Goal: Task Accomplishment & Management: Complete application form

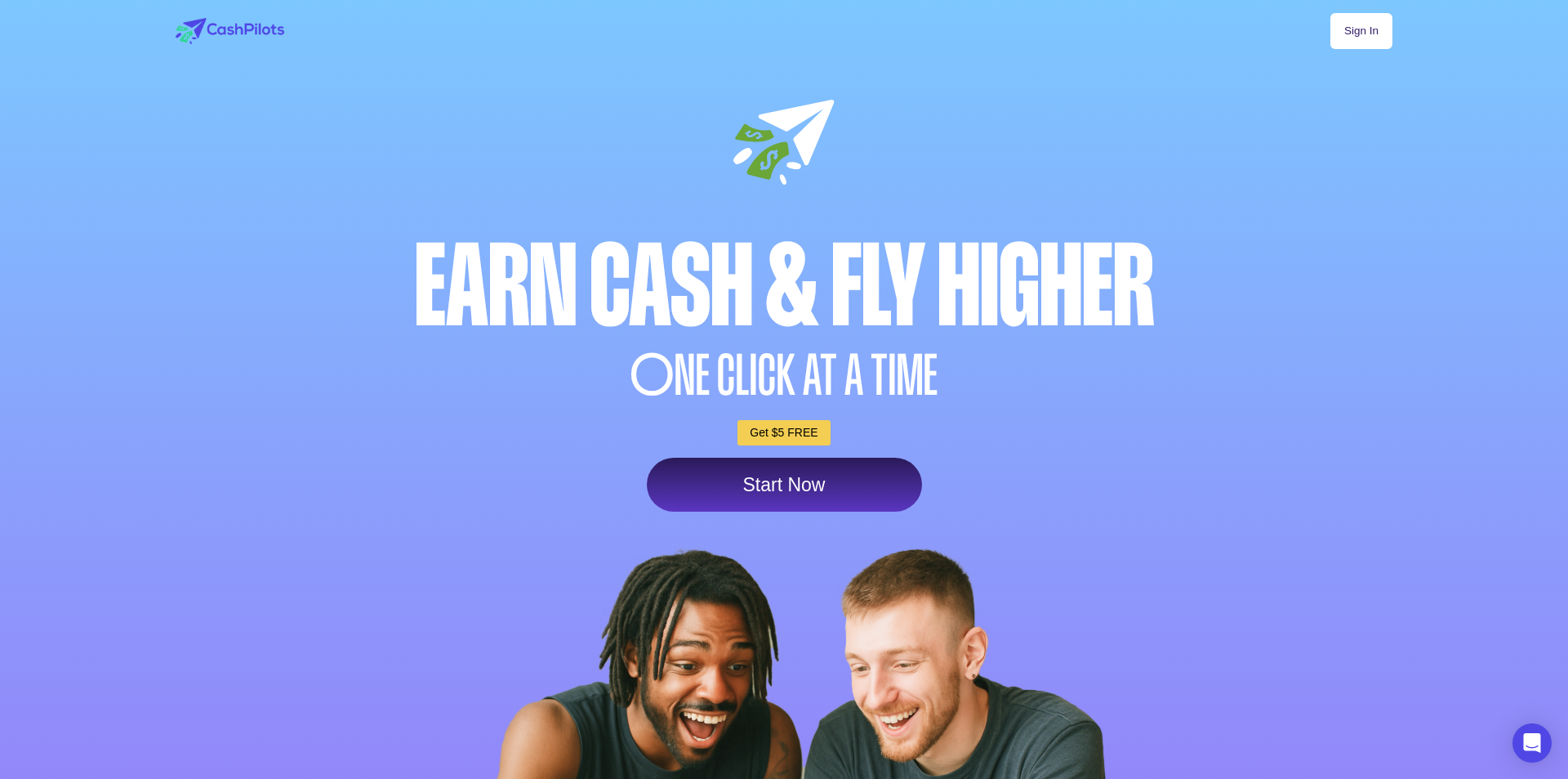
click at [781, 596] on div "Sign In Earn Cash & Fly higher O NE CLICK AT A TIME Get $5 FREE Start Now" at bounding box center [784, 496] width 1254 height 992
click at [782, 486] on link "Start Now" at bounding box center [784, 485] width 275 height 54
click at [770, 485] on link "Start Now" at bounding box center [784, 485] width 275 height 54
click at [774, 479] on link "Start Now" at bounding box center [778, 485] width 275 height 54
click at [731, 488] on link "Start Now" at bounding box center [778, 485] width 275 height 54
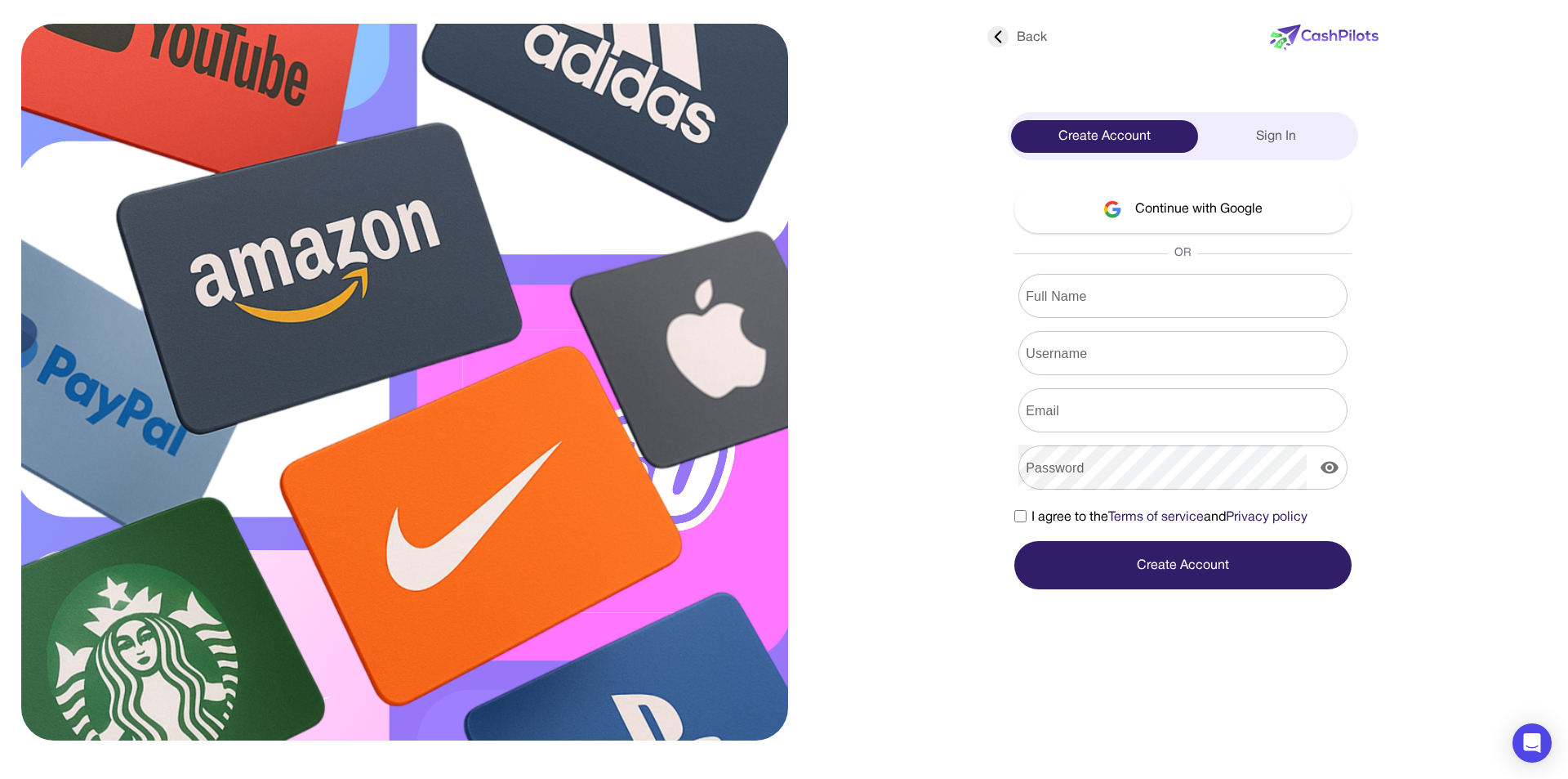
click at [1139, 290] on input "Full Name" at bounding box center [1183, 296] width 329 height 46
click at [1199, 209] on button "Continue with Google" at bounding box center [1184, 209] width 338 height 49
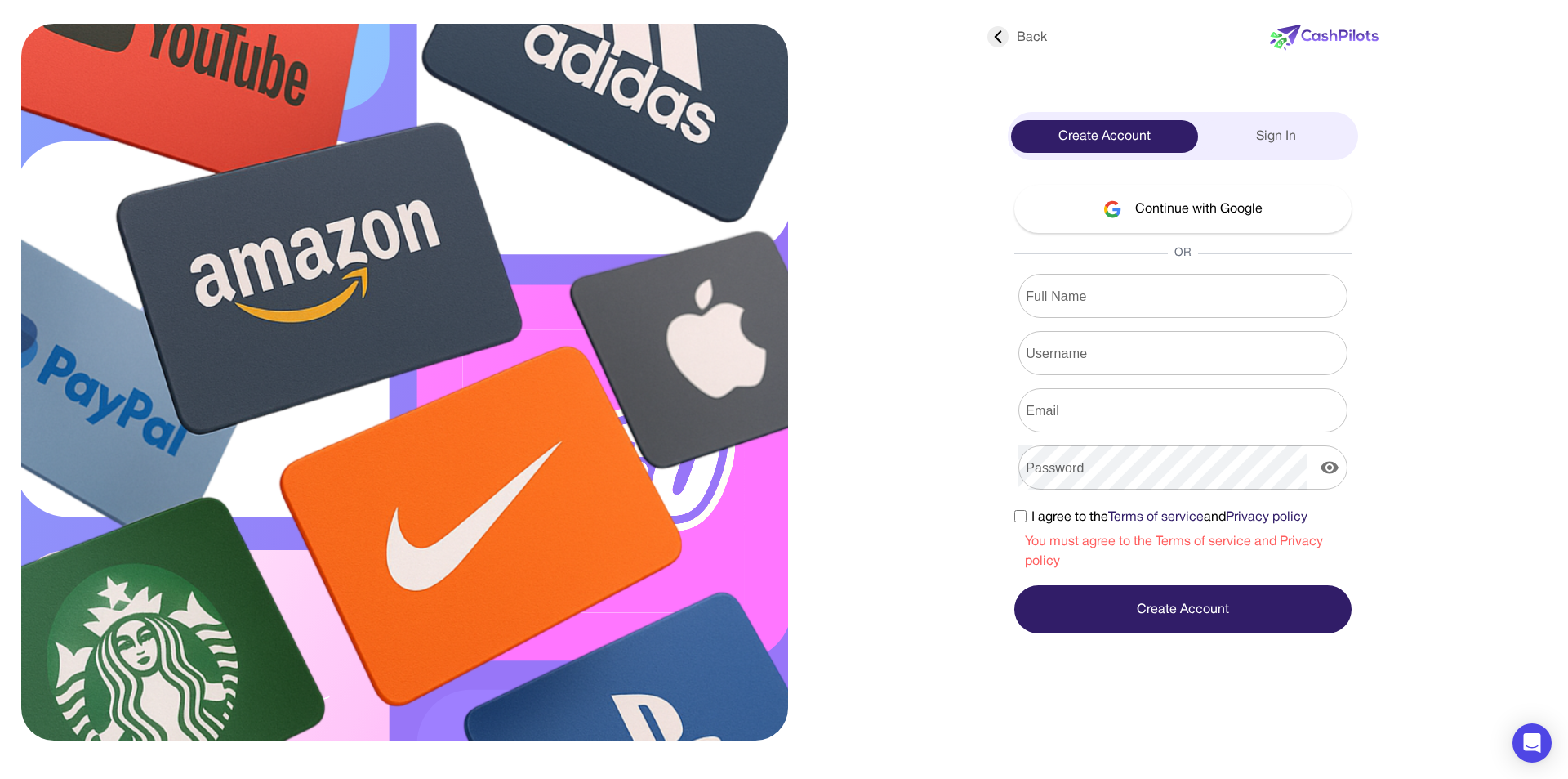
click at [1189, 208] on button "Continue with Google" at bounding box center [1184, 209] width 338 height 49
click at [1072, 320] on form "Full Name Full Name Username Username Email Email Password Password I agree to …" at bounding box center [1184, 454] width 338 height 360
click at [1069, 304] on div "Full Name Full Name" at bounding box center [1184, 296] width 338 height 44
type input "**********"
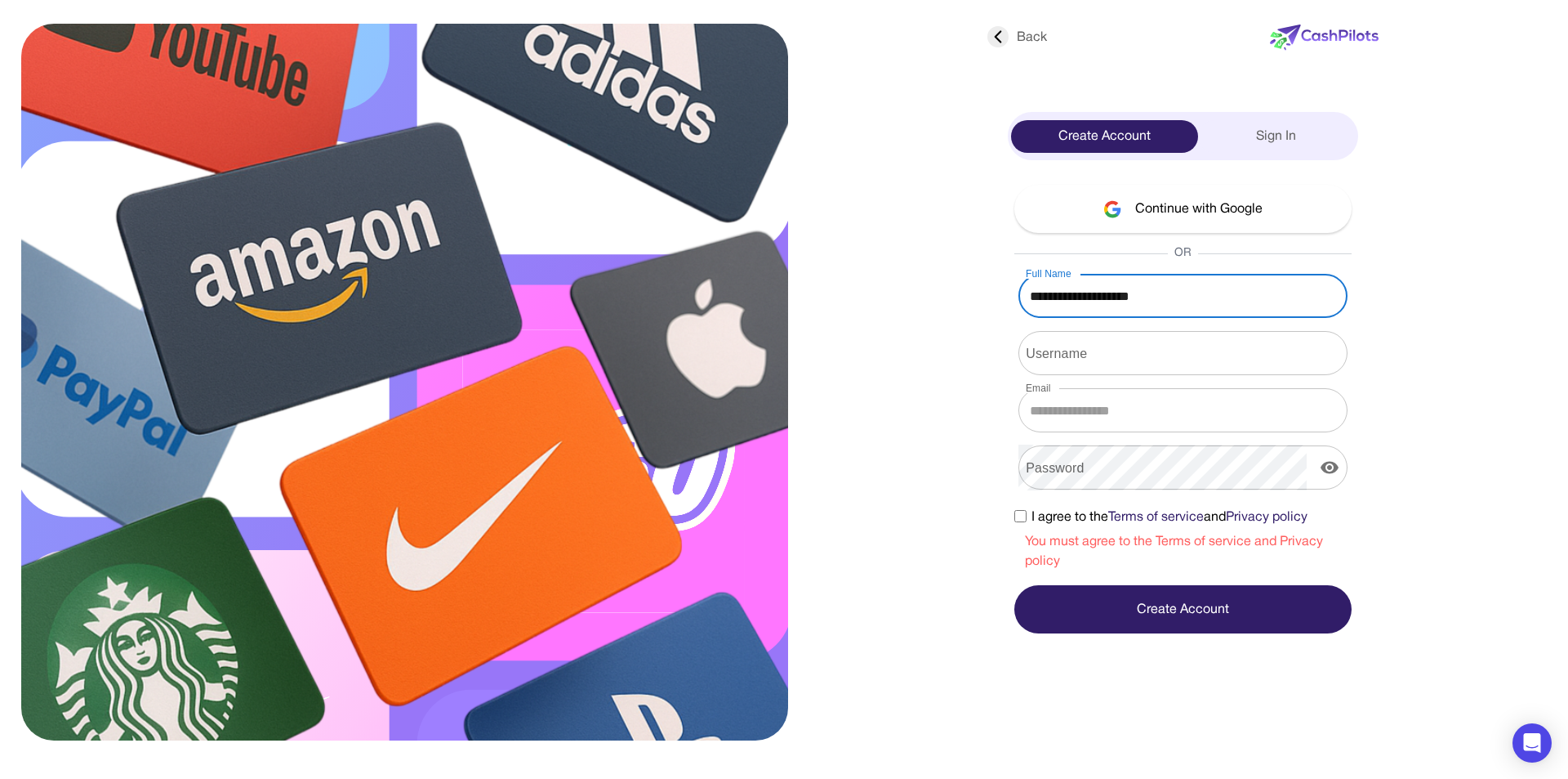
type input "**********"
drag, startPoint x: 1090, startPoint y: 298, endPoint x: 993, endPoint y: 302, distance: 97.1
click at [993, 302] on div "**********" at bounding box center [1183, 324] width 404 height 617
type input "**********"
click at [1105, 363] on input "Username" at bounding box center [1183, 353] width 329 height 46
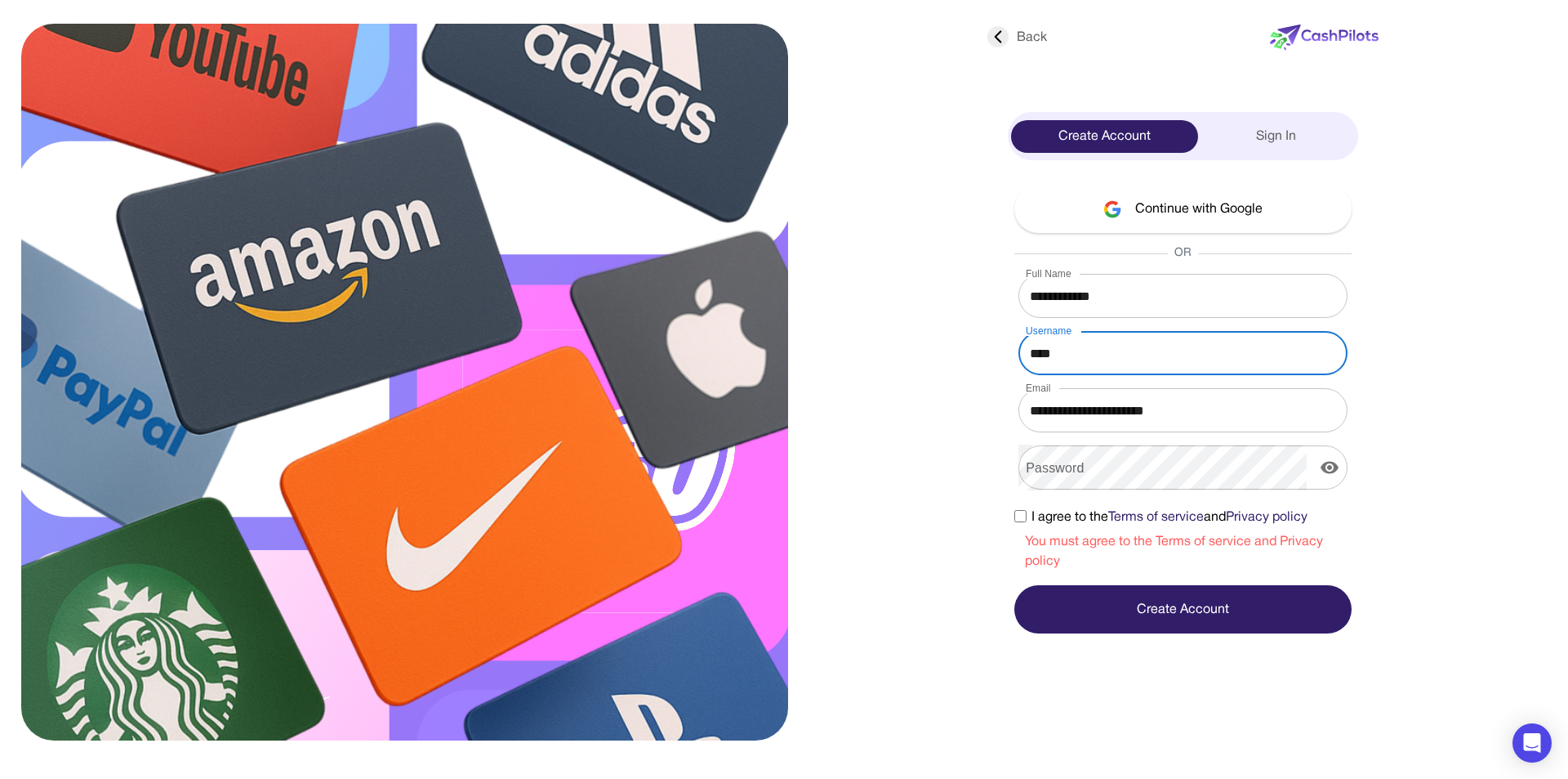
type input "****"
click at [1171, 600] on button "Create Account" at bounding box center [1184, 609] width 338 height 49
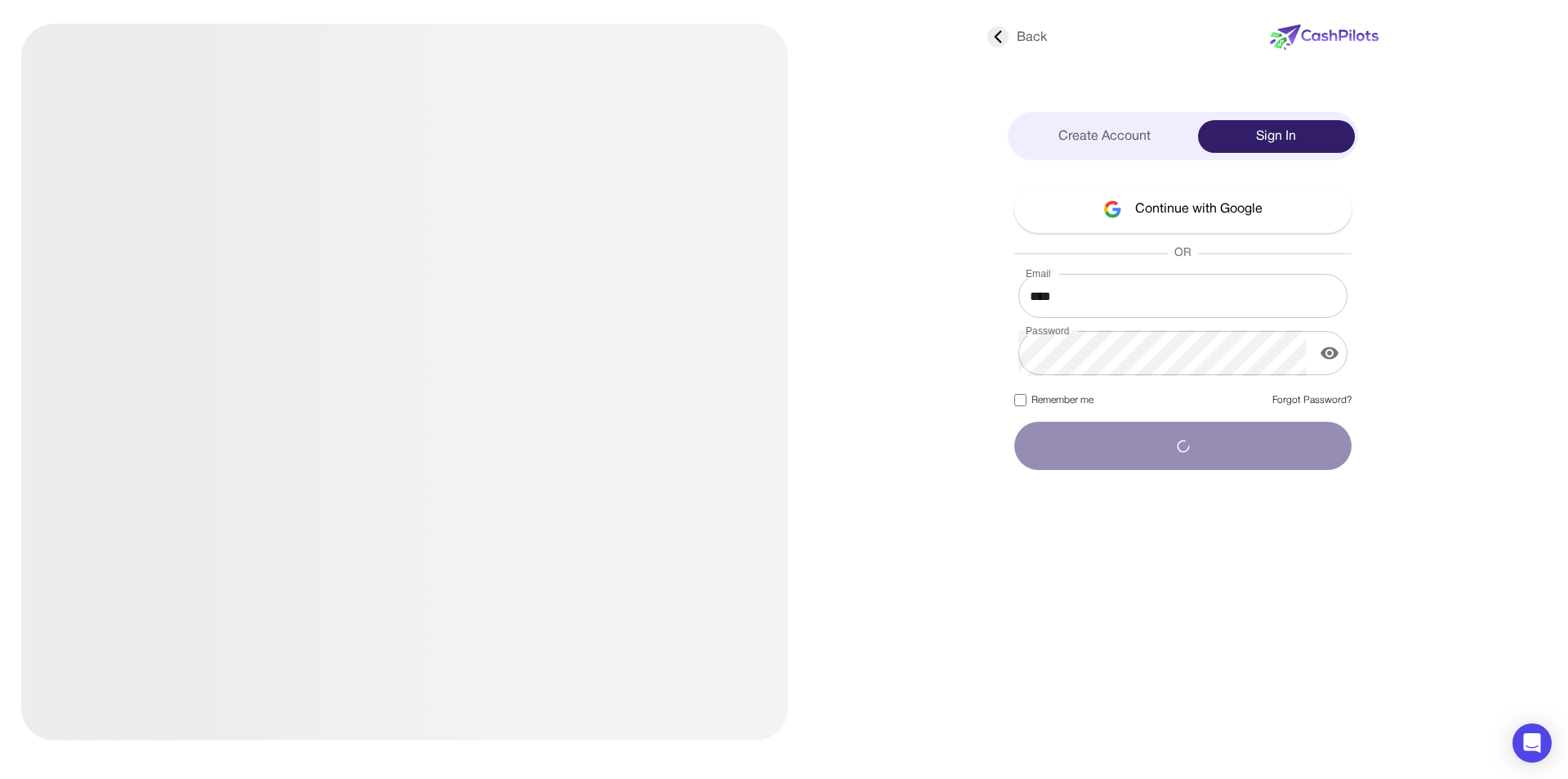
click at [1064, 298] on input "****" at bounding box center [1183, 296] width 329 height 46
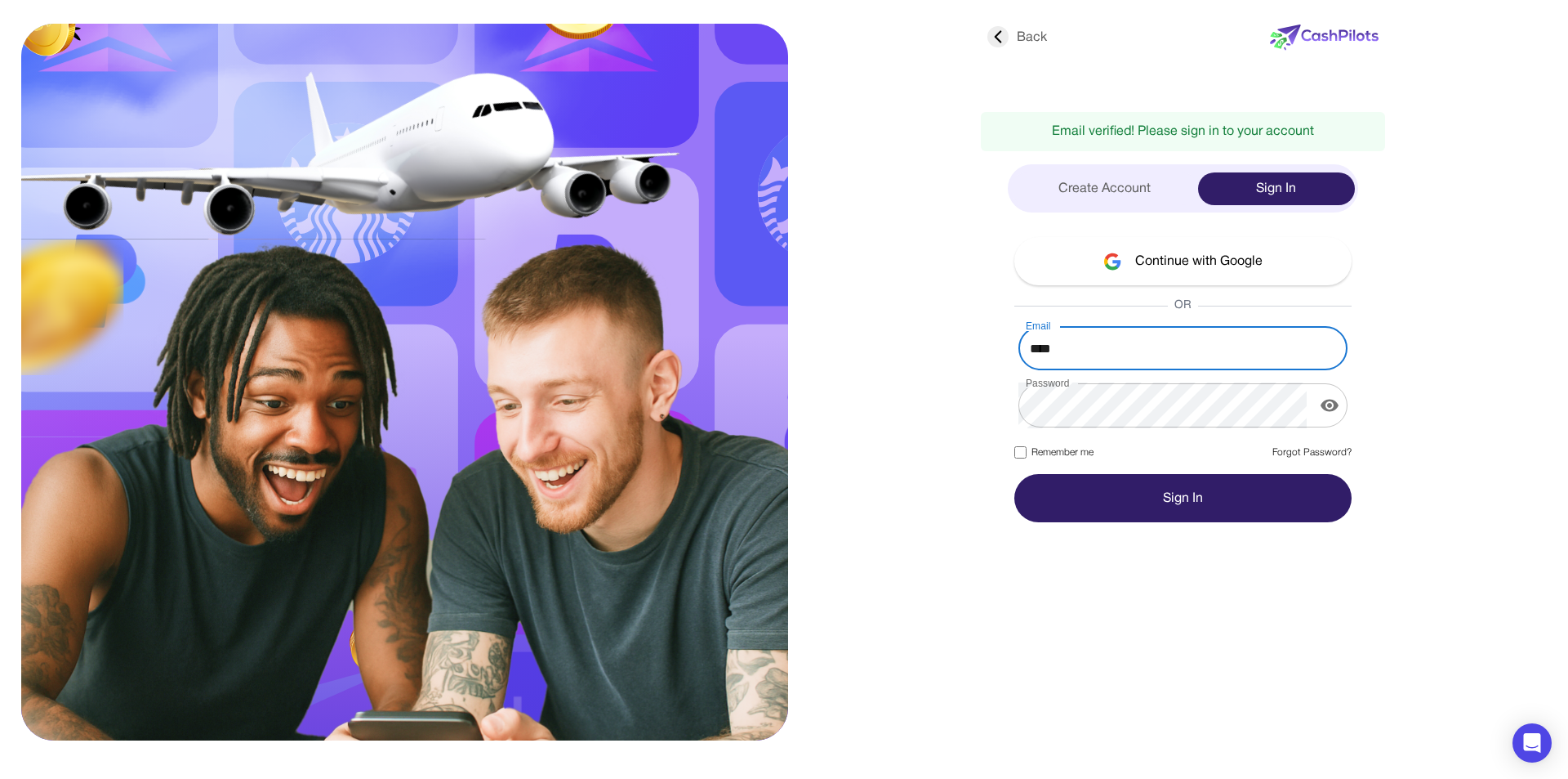
click at [1069, 299] on div "OR" at bounding box center [1184, 305] width 338 height 16
click at [1092, 352] on input "****" at bounding box center [1183, 348] width 329 height 46
type input "**********"
click at [1215, 495] on button "Sign In" at bounding box center [1184, 498] width 338 height 49
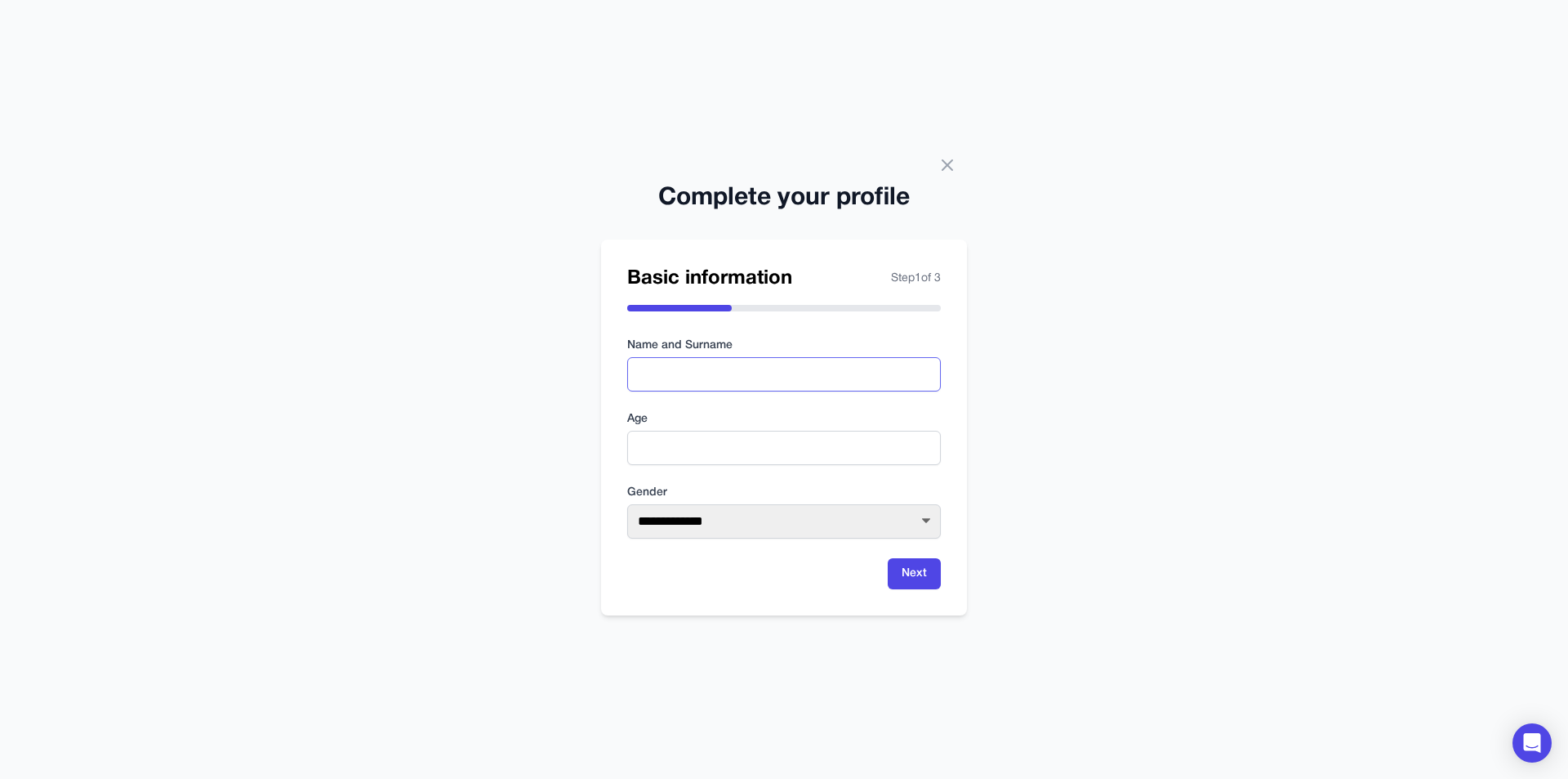
click at [667, 389] on input "text" at bounding box center [784, 374] width 314 height 35
type input "**********"
click at [757, 449] on input "number" at bounding box center [784, 447] width 314 height 35
type input "**"
click at [774, 535] on select "**********" at bounding box center [784, 521] width 314 height 35
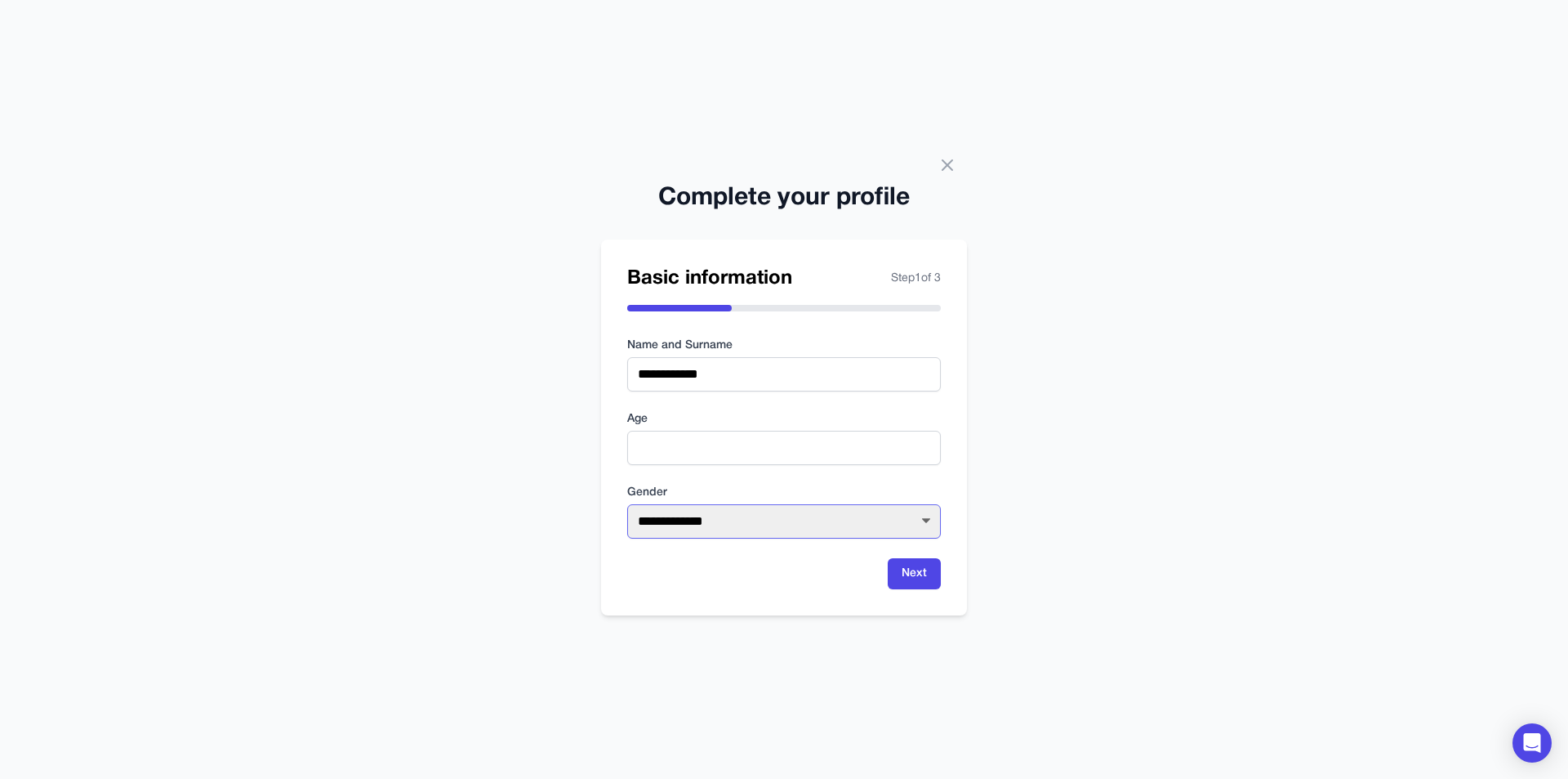
select select "******"
click at [628, 504] on select "**********" at bounding box center [784, 521] width 314 height 35
click at [923, 571] on button "Next" at bounding box center [914, 573] width 53 height 31
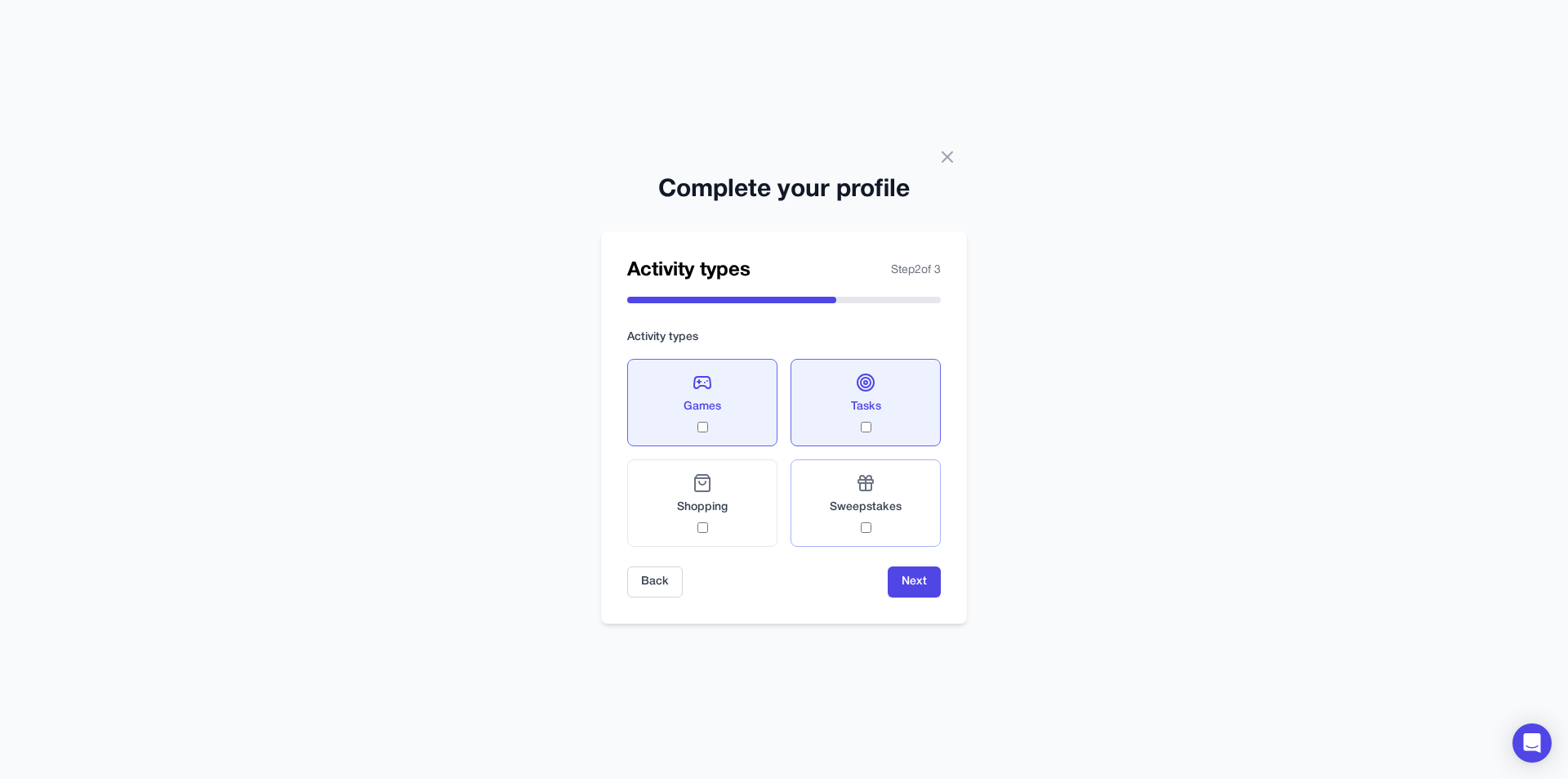
click at [875, 529] on div "Sweepstakes" at bounding box center [866, 503] width 71 height 60
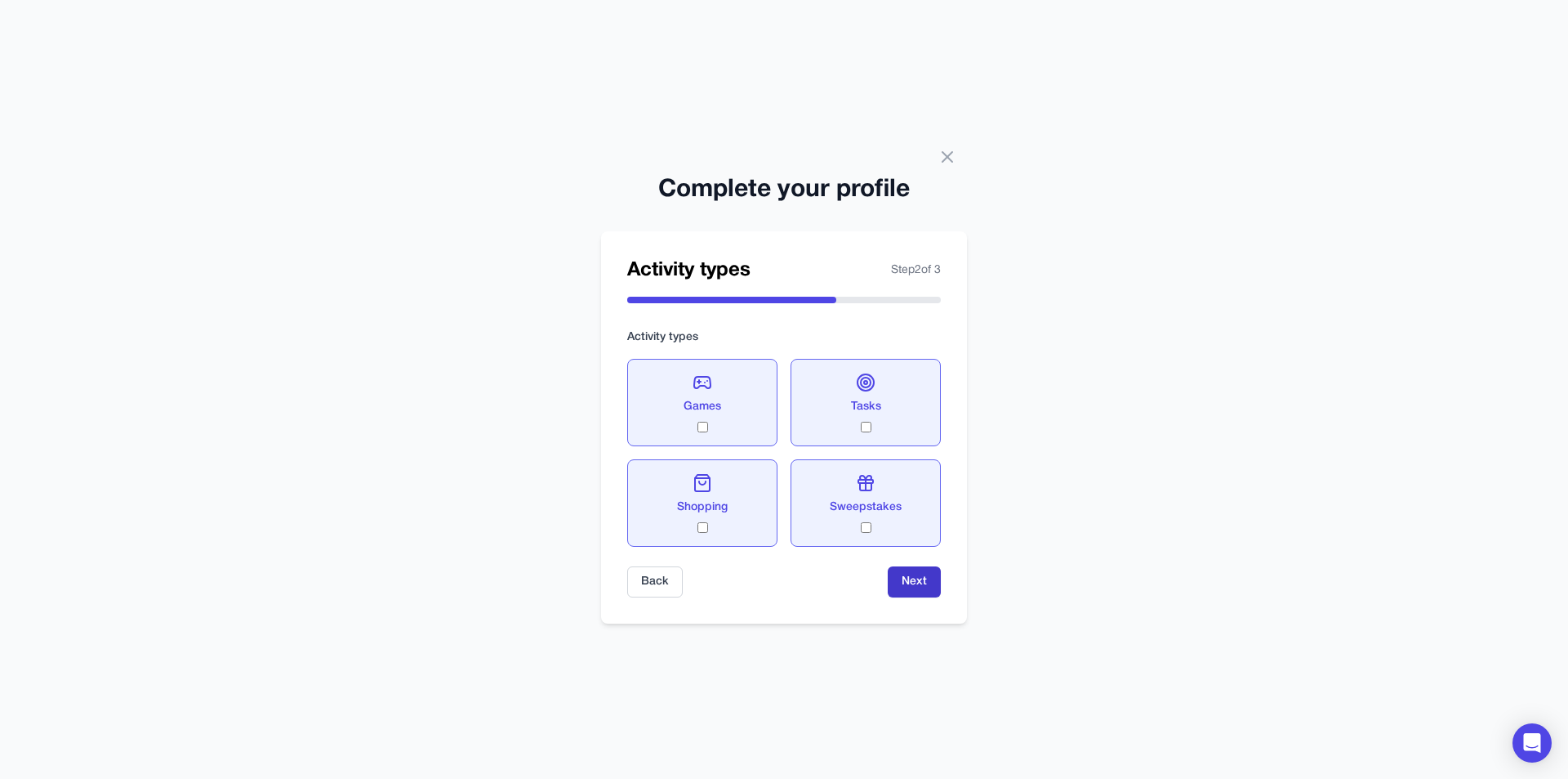
click at [910, 579] on button "Next" at bounding box center [914, 581] width 53 height 31
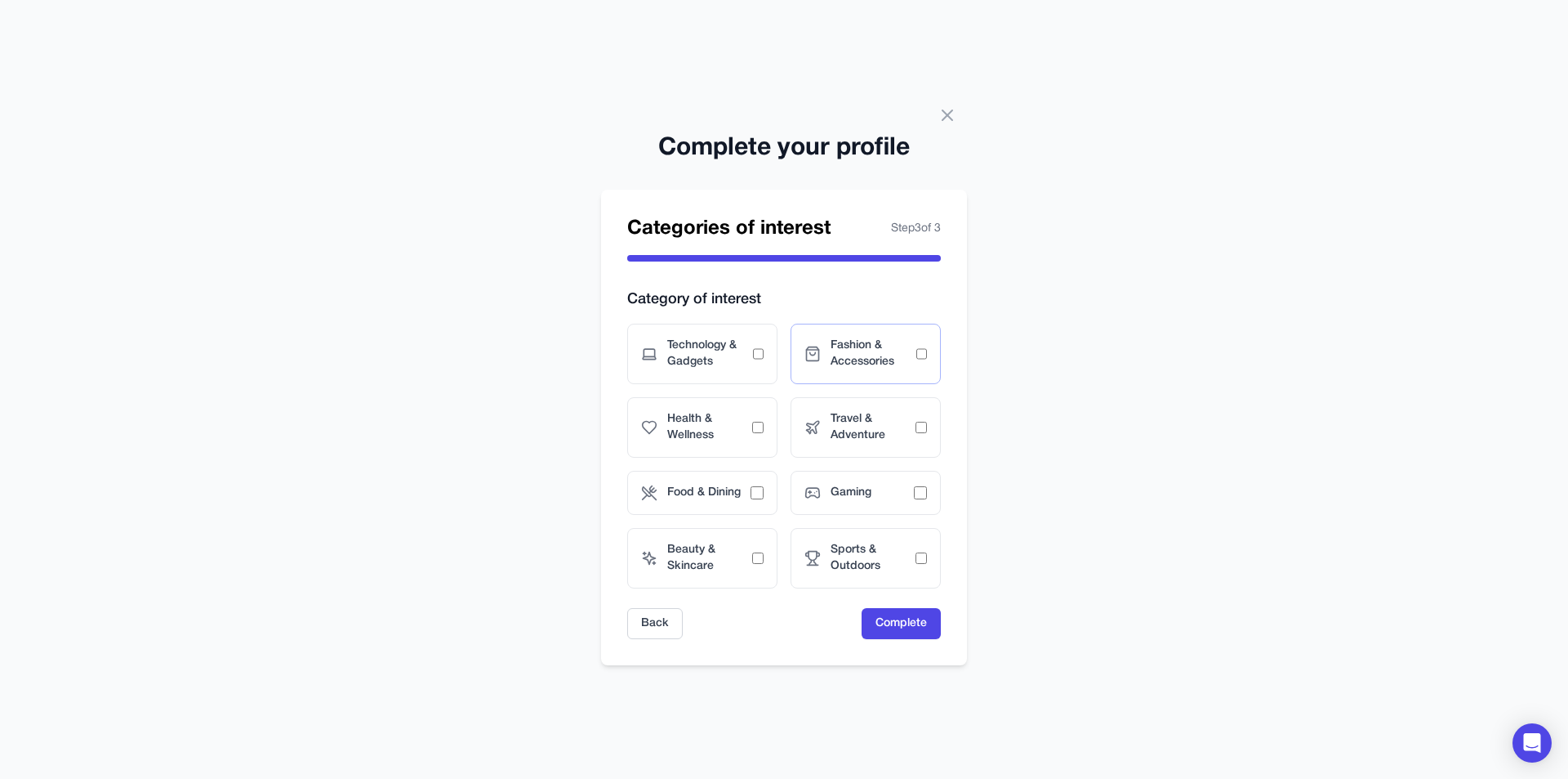
click at [808, 359] on icon at bounding box center [812, 354] width 16 height 16
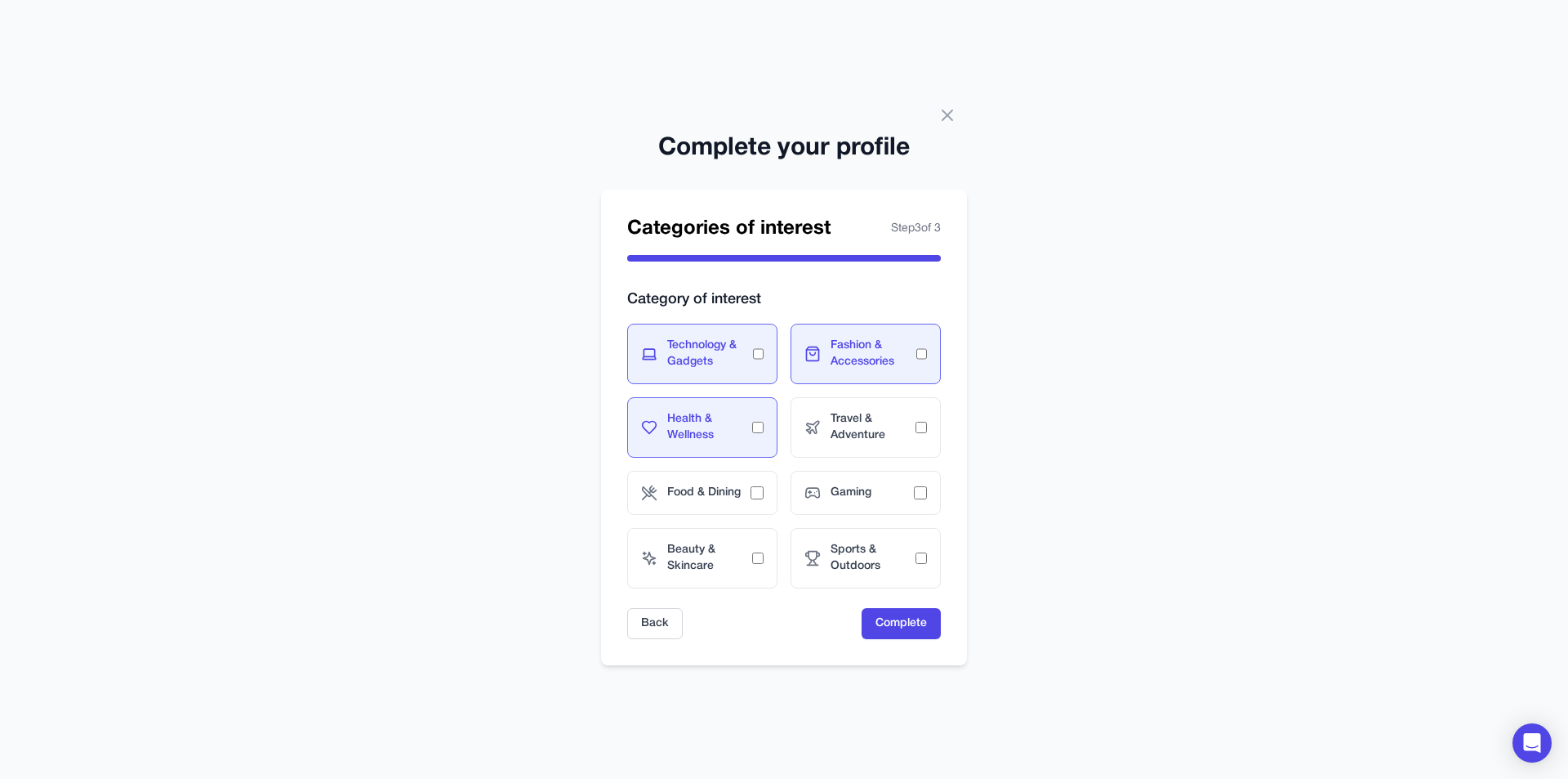
click at [944, 430] on div "Categories of interest Step 3 of 3 Category of interest Technology & Gadgets Fa…" at bounding box center [784, 427] width 365 height 476
click at [921, 508] on div "Gaming" at bounding box center [865, 493] width 150 height 44
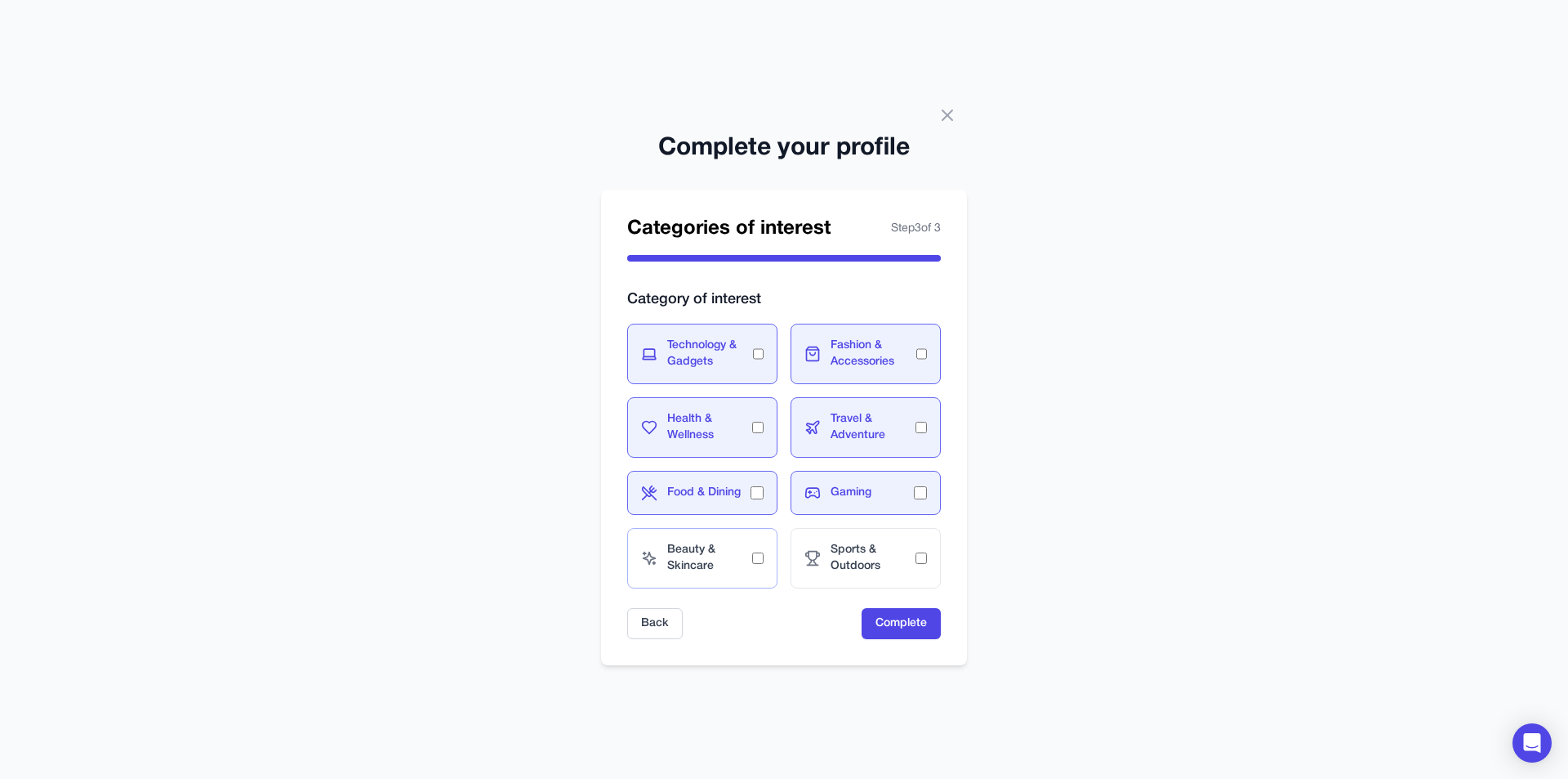
click at [757, 564] on div "Beauty & Skincare" at bounding box center [702, 557] width 150 height 61
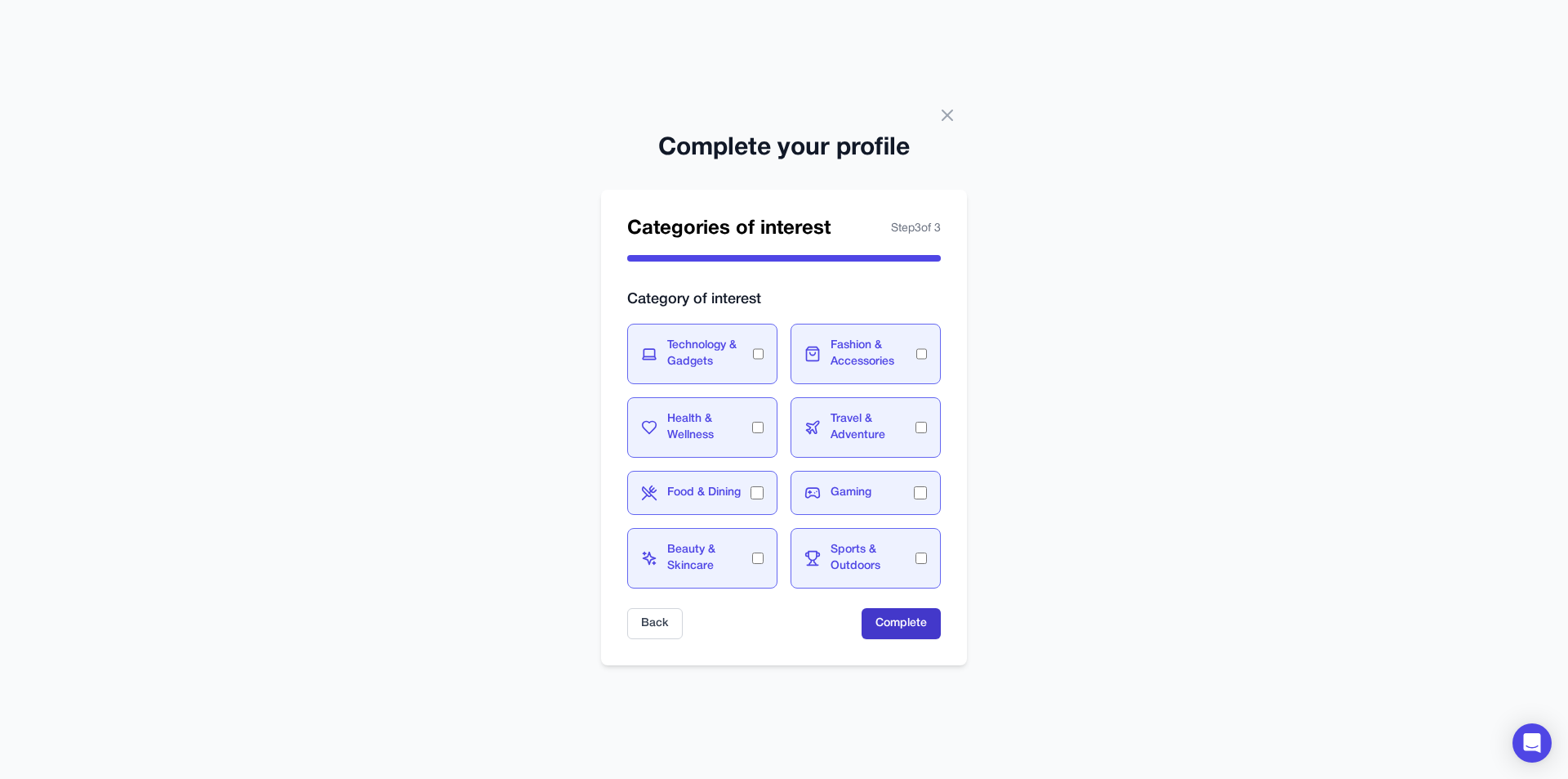
click at [914, 619] on button "Complete" at bounding box center [902, 623] width 79 height 31
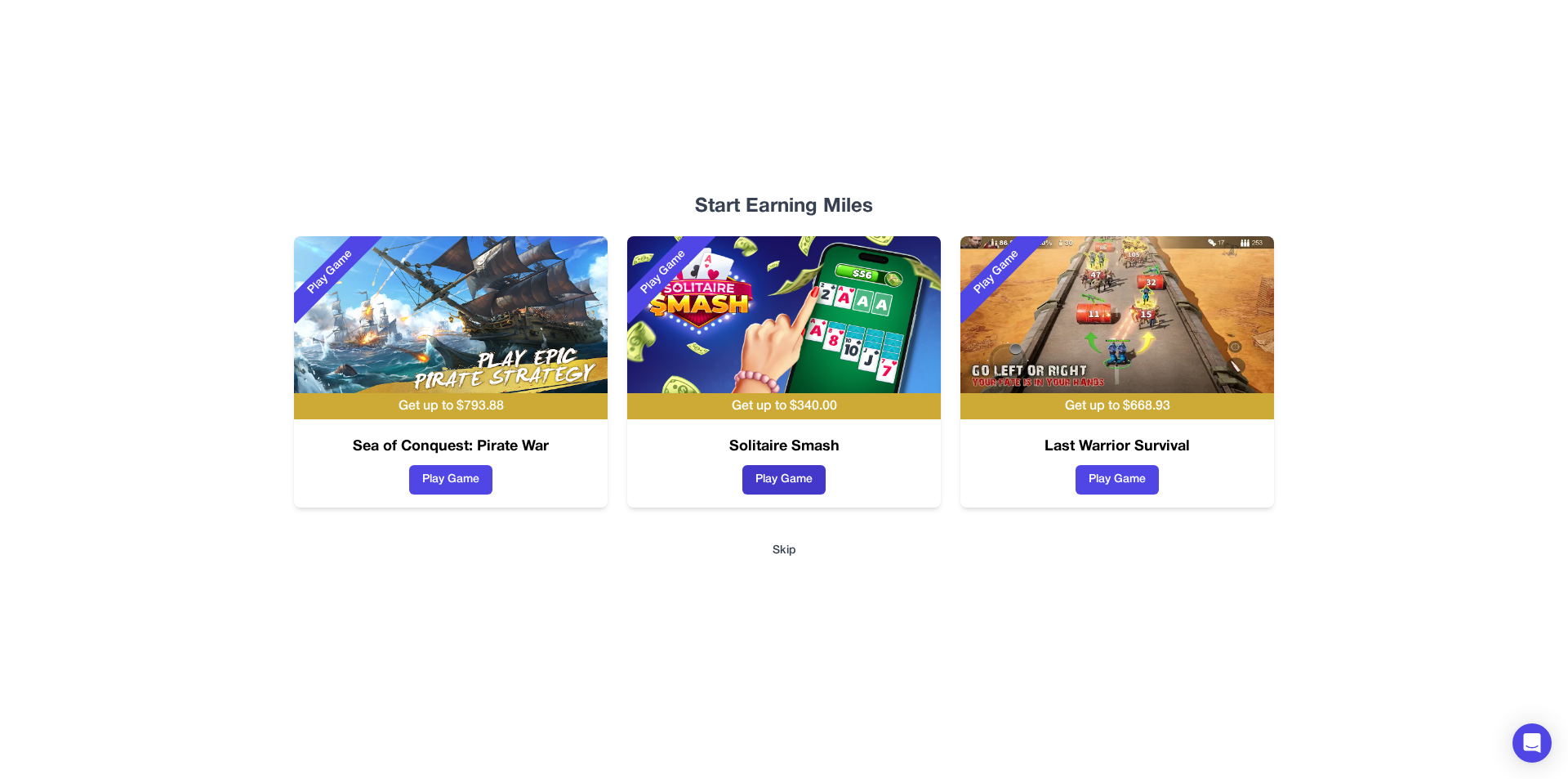
click at [787, 482] on button "Play Game" at bounding box center [784, 480] width 83 height 30
click at [781, 550] on button "Skip" at bounding box center [784, 550] width 24 height 16
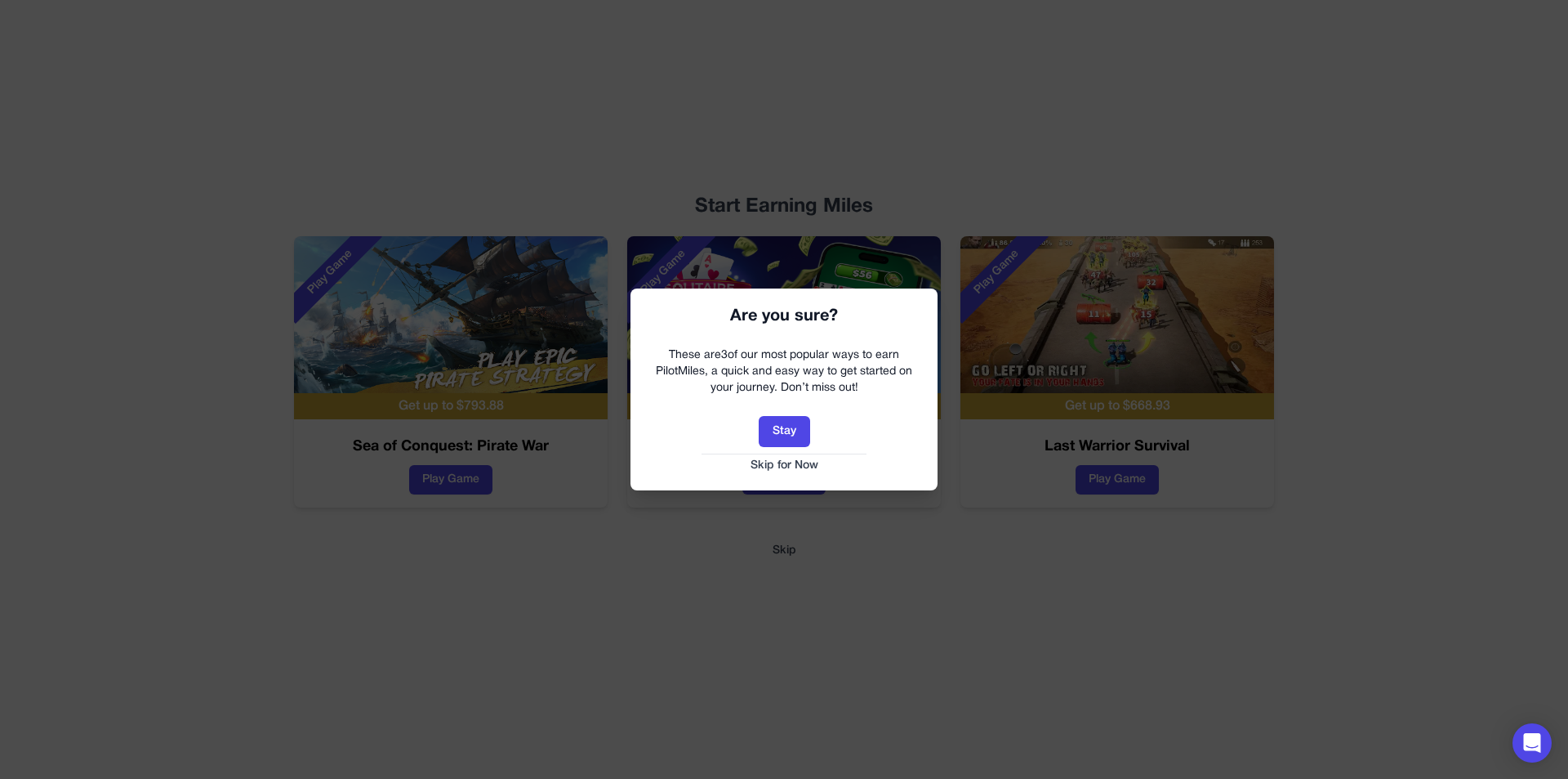
click at [784, 458] on button "Skip for Now" at bounding box center [784, 466] width 274 height 16
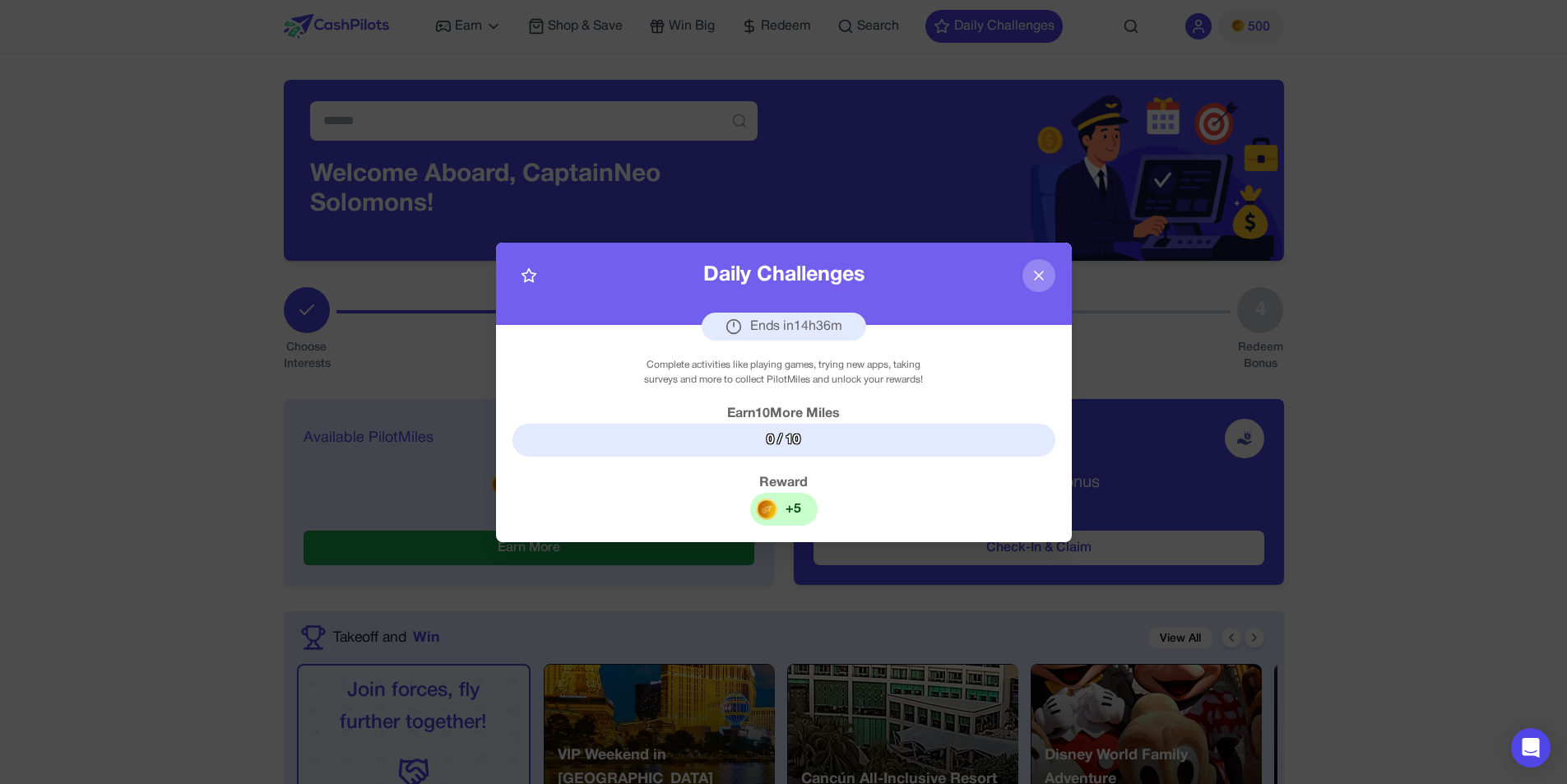
click at [1040, 273] on icon at bounding box center [1039, 275] width 8 height 8
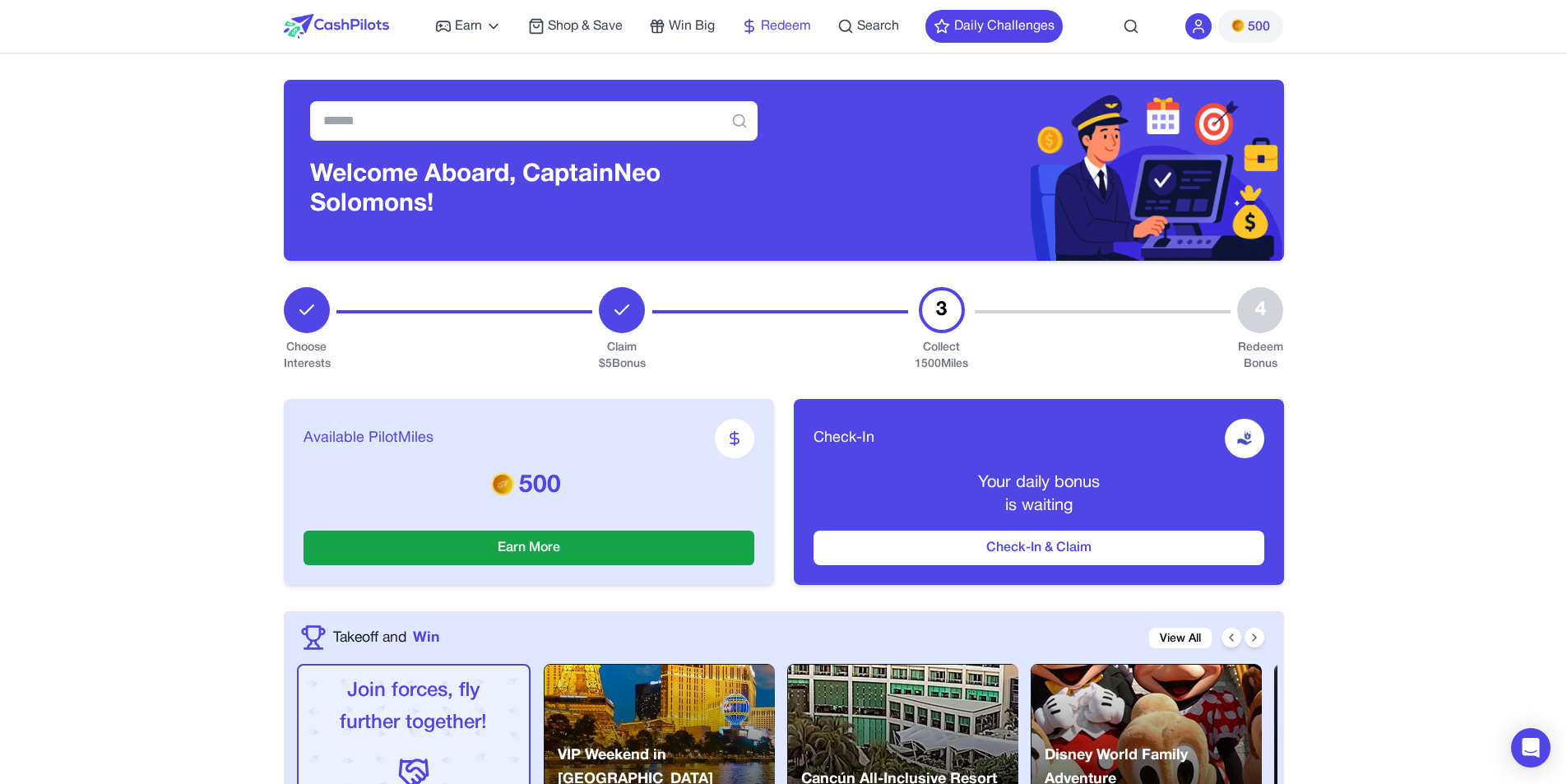
click at [768, 28] on span "Redeem" at bounding box center [786, 26] width 50 height 20
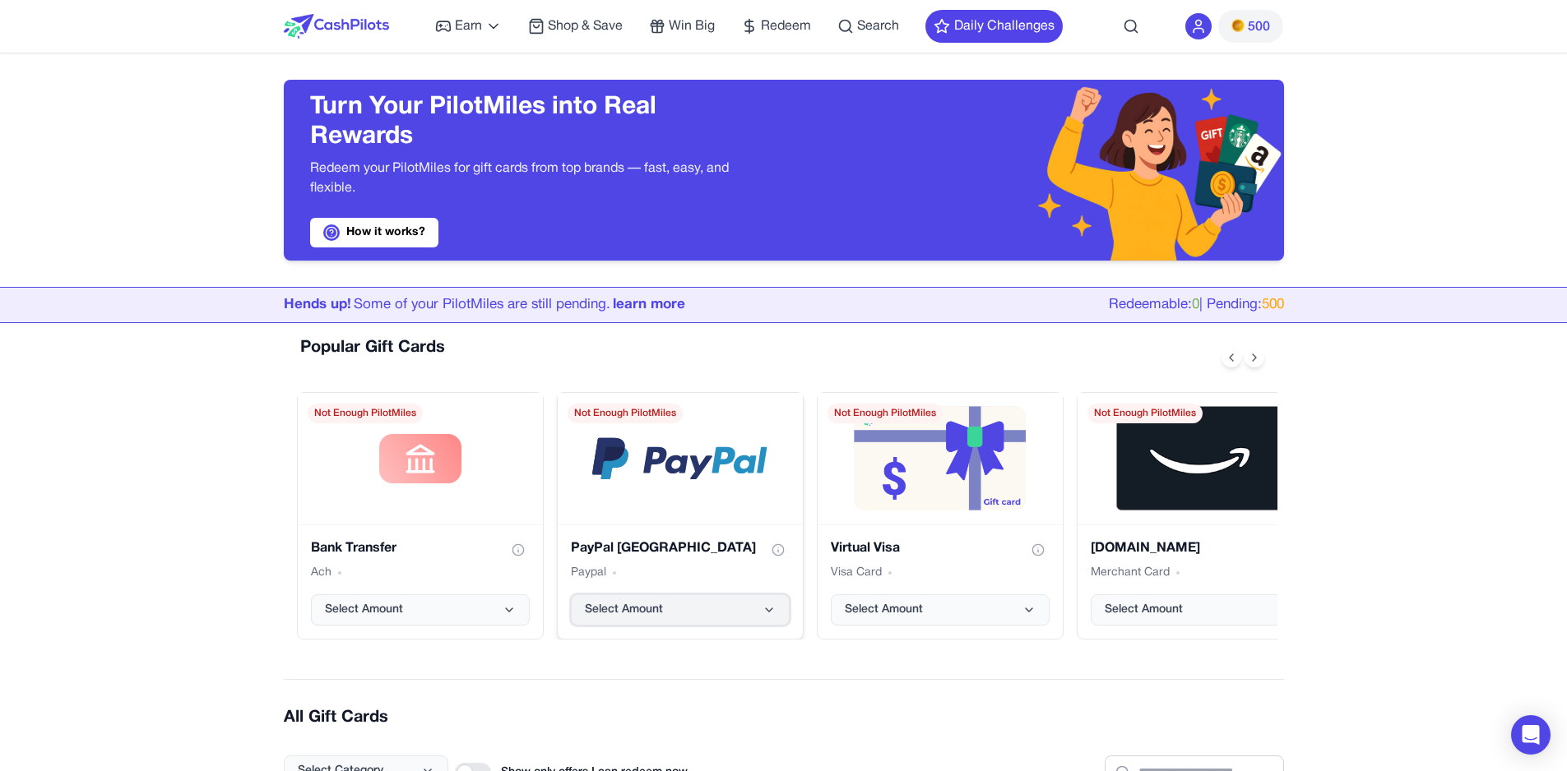
click at [704, 609] on button "Select Amount" at bounding box center [680, 610] width 219 height 31
click at [756, 614] on button "Select Amount" at bounding box center [680, 610] width 219 height 31
click at [665, 605] on button "Select Amount" at bounding box center [680, 610] width 219 height 31
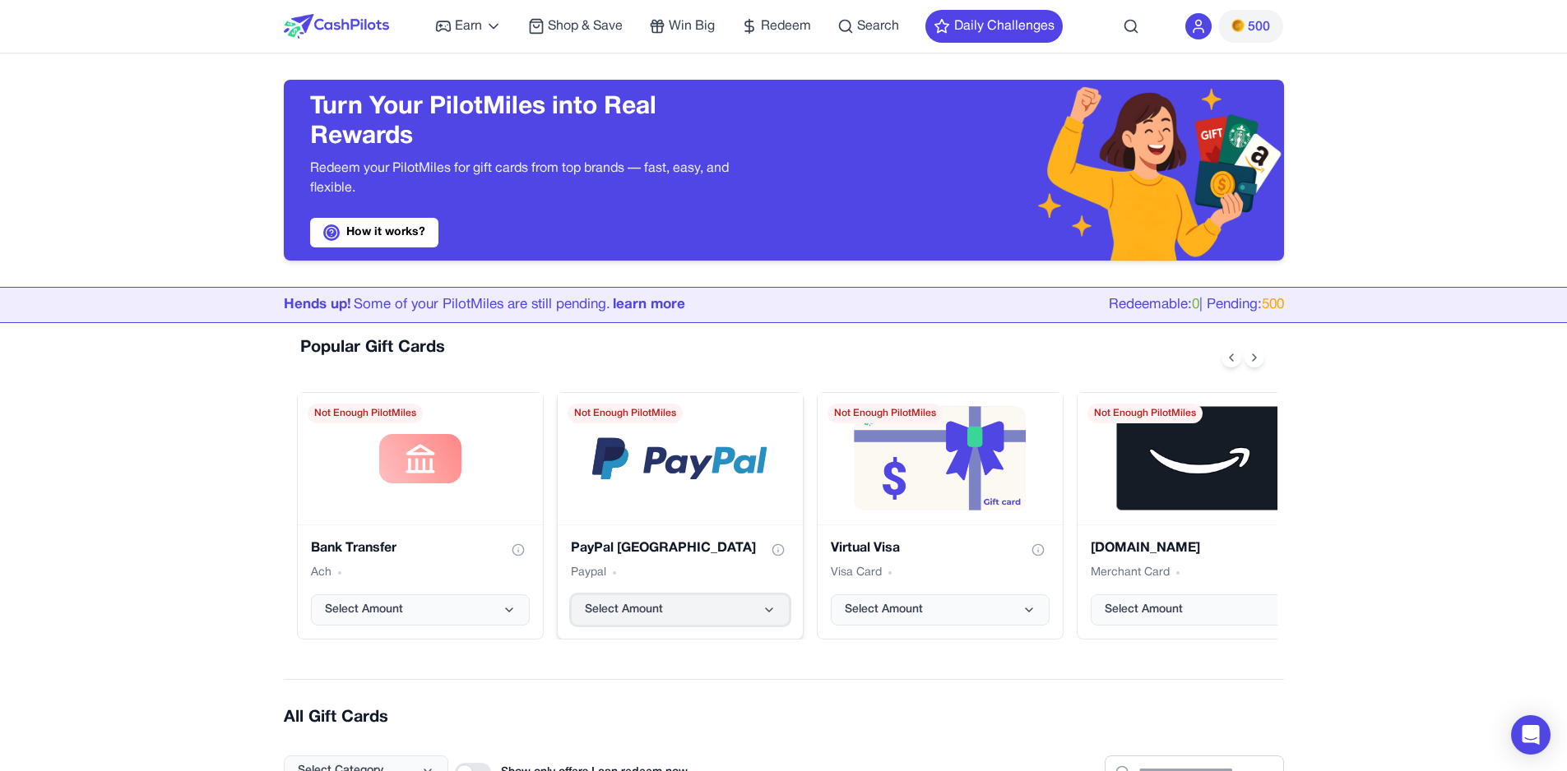
click at [721, 609] on button "Select Amount" at bounding box center [680, 610] width 219 height 31
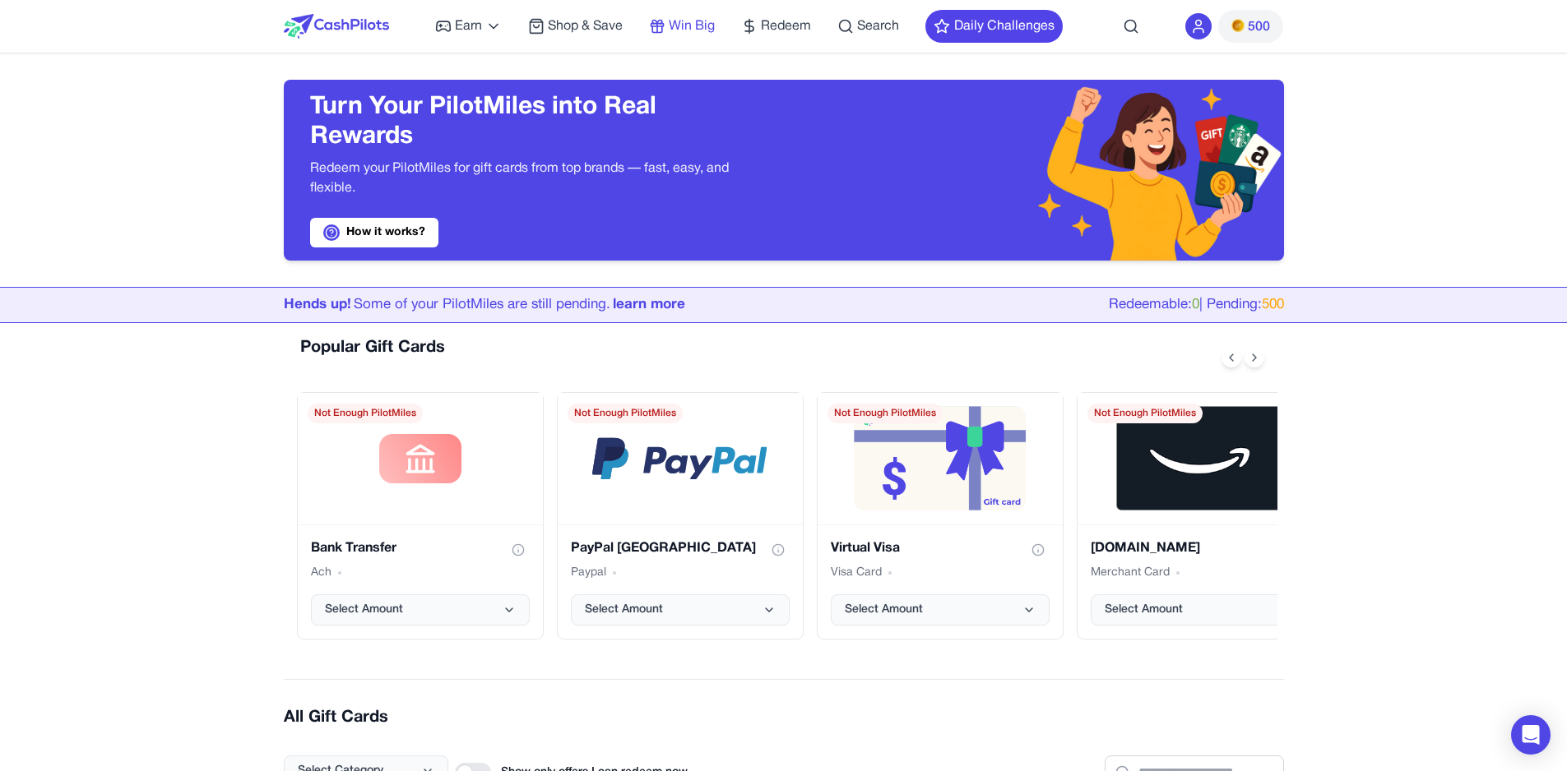
click at [683, 21] on span "Win Big" at bounding box center [692, 26] width 46 height 20
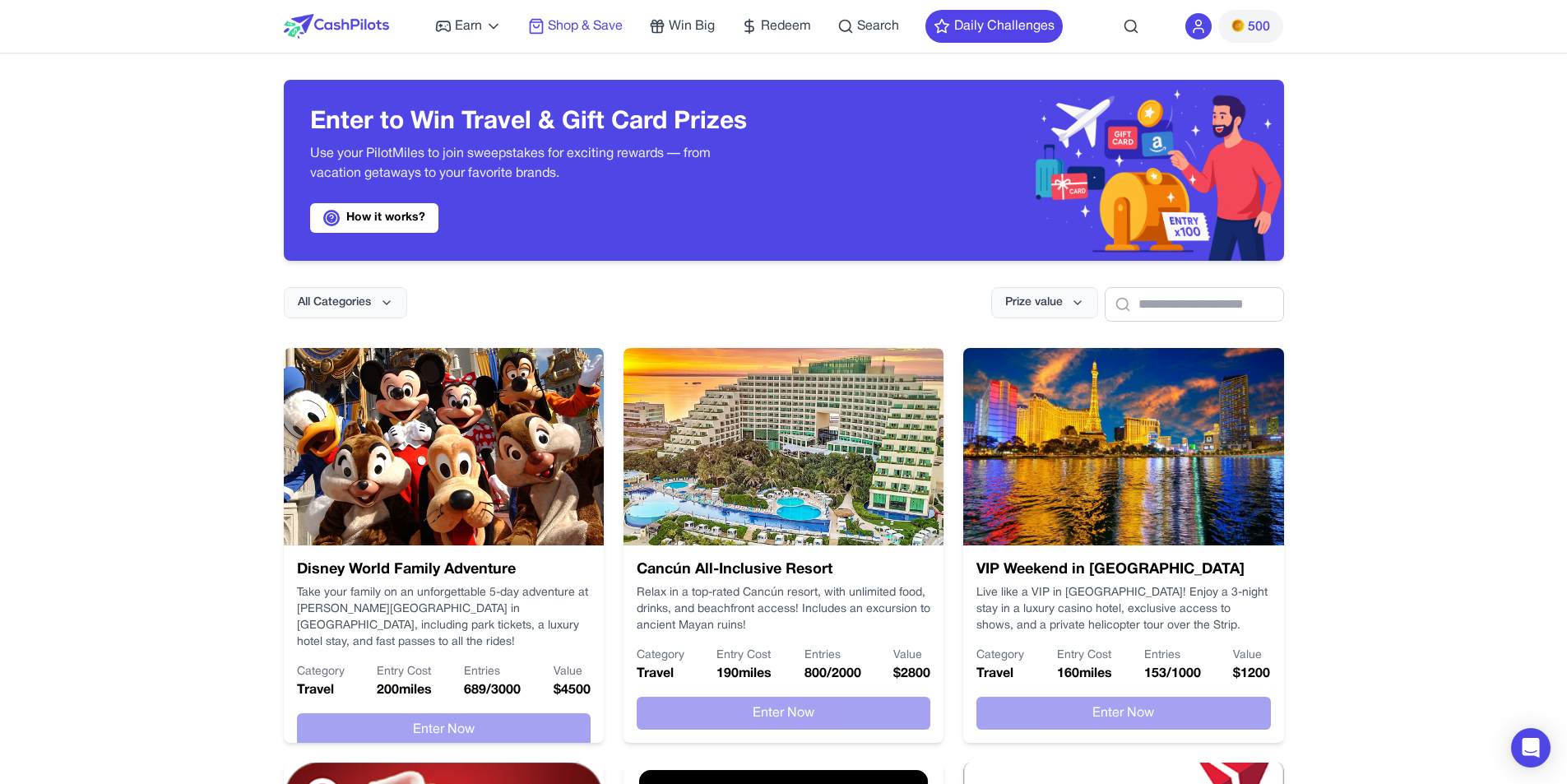
click at [558, 25] on span "Shop & Save" at bounding box center [585, 26] width 75 height 20
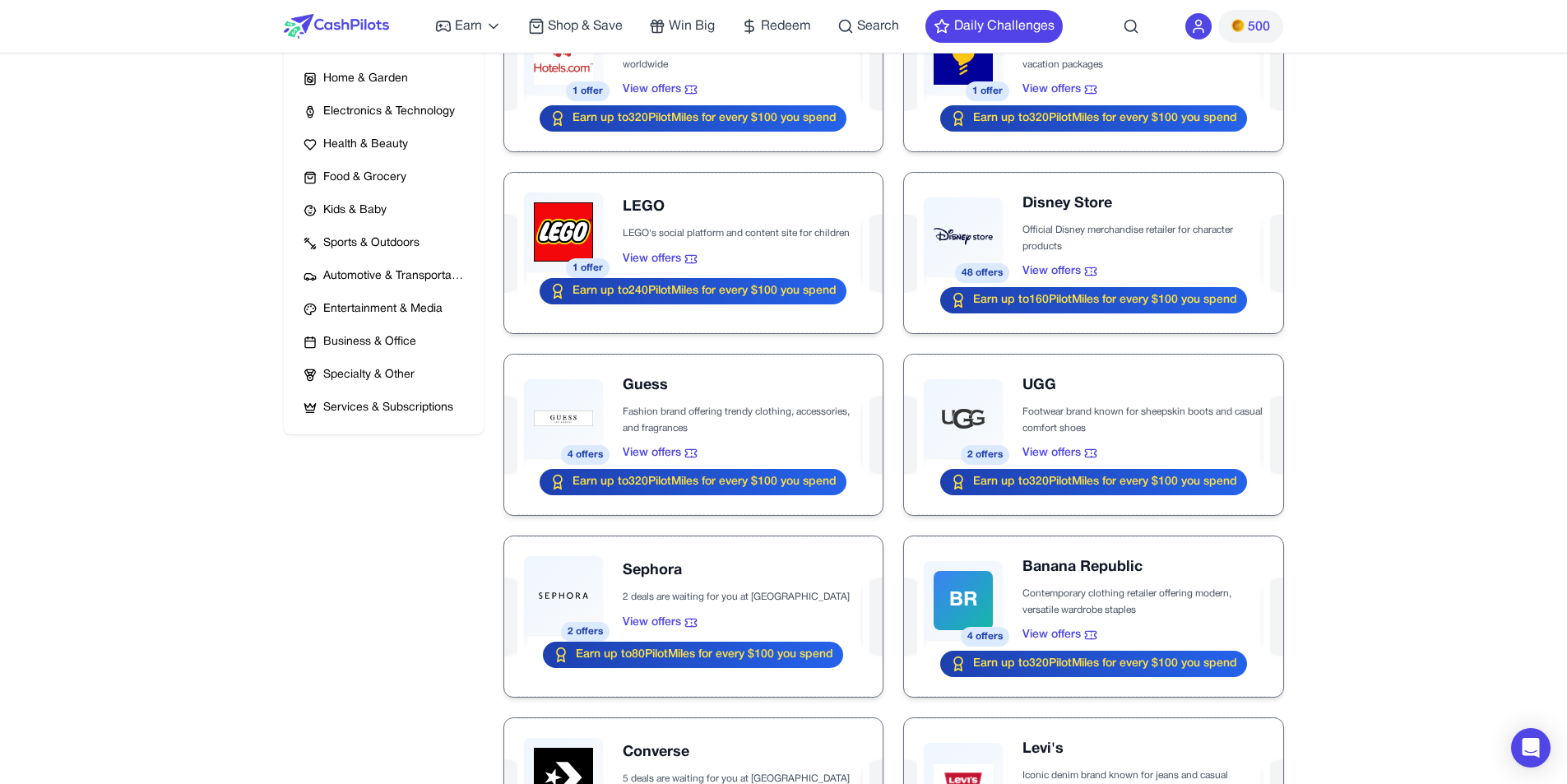
scroll to position [109, 0]
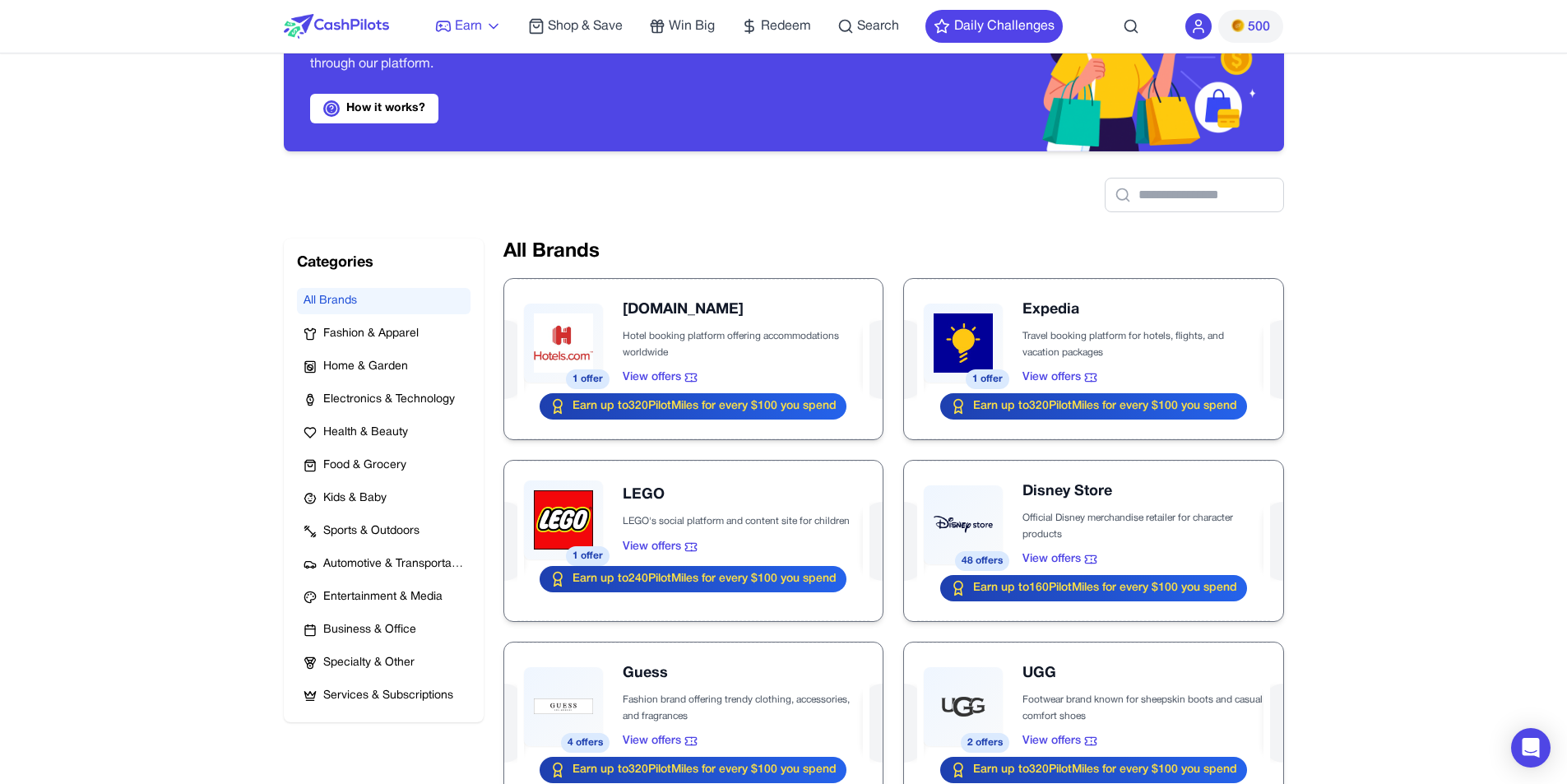
click at [476, 34] on span "Earn" at bounding box center [468, 26] width 27 height 20
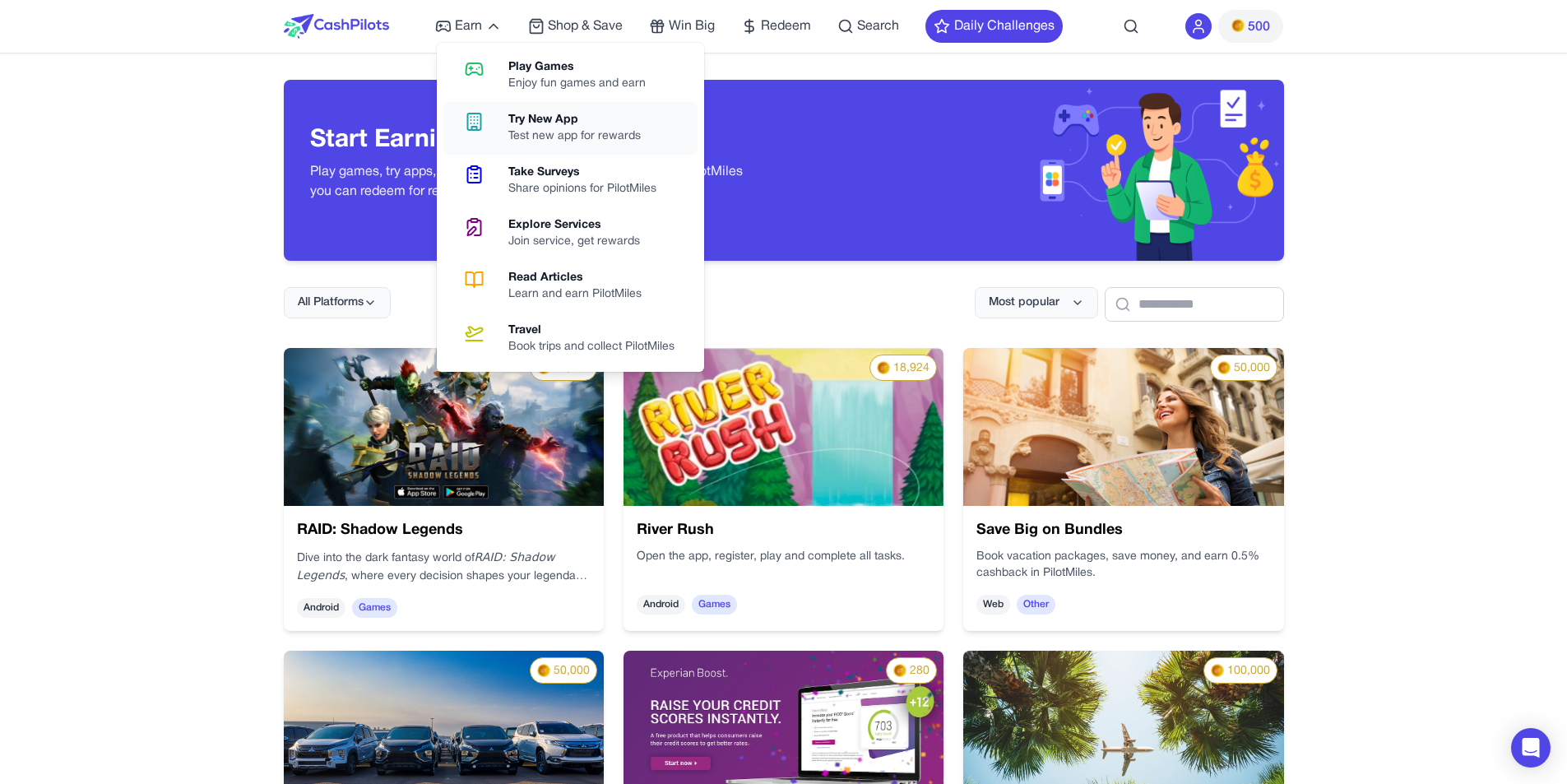
click at [564, 130] on div "Test new app for rewards" at bounding box center [581, 136] width 146 height 16
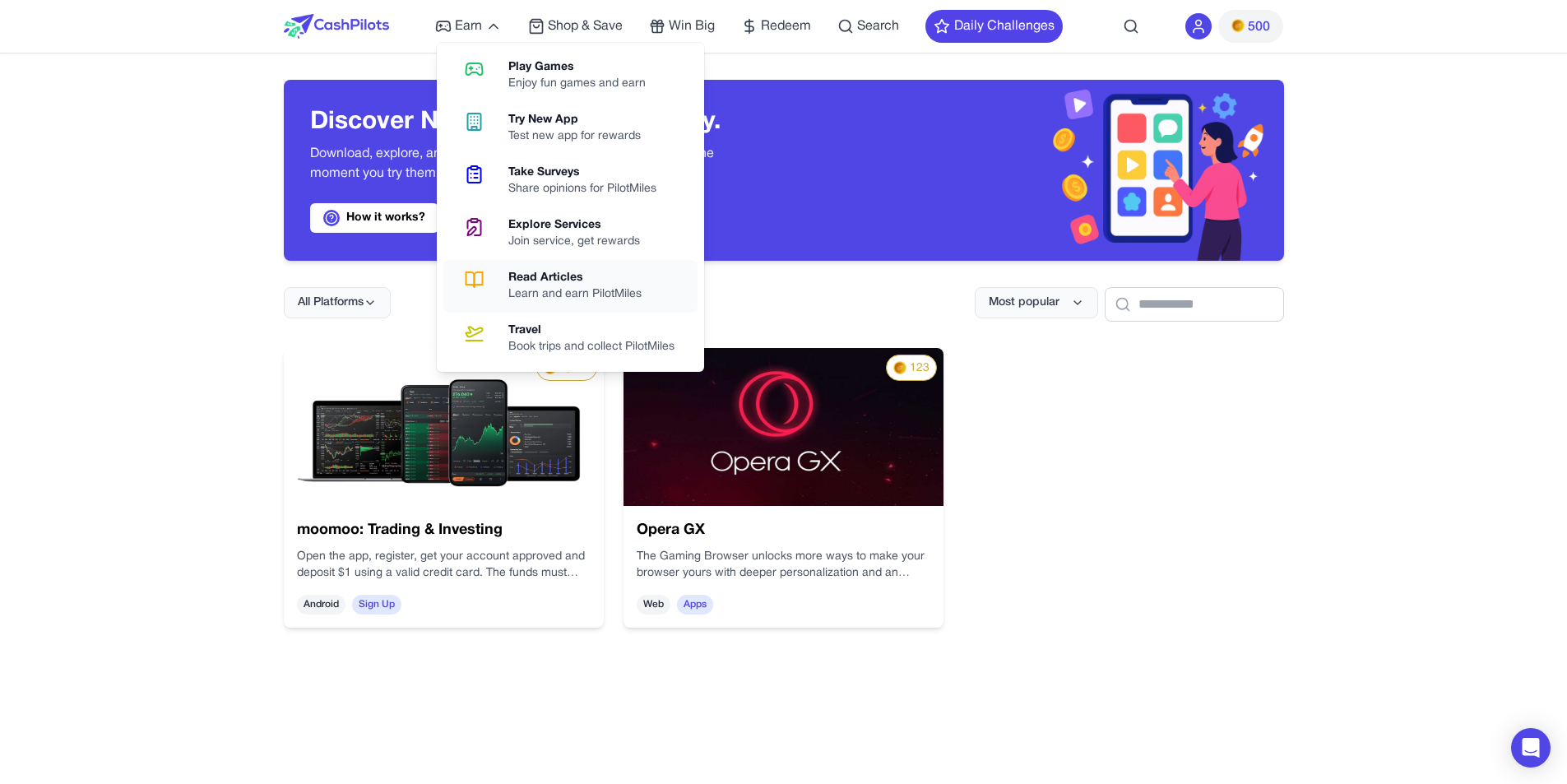
click at [564, 288] on div "Learn and earn PilotMiles" at bounding box center [581, 294] width 146 height 16
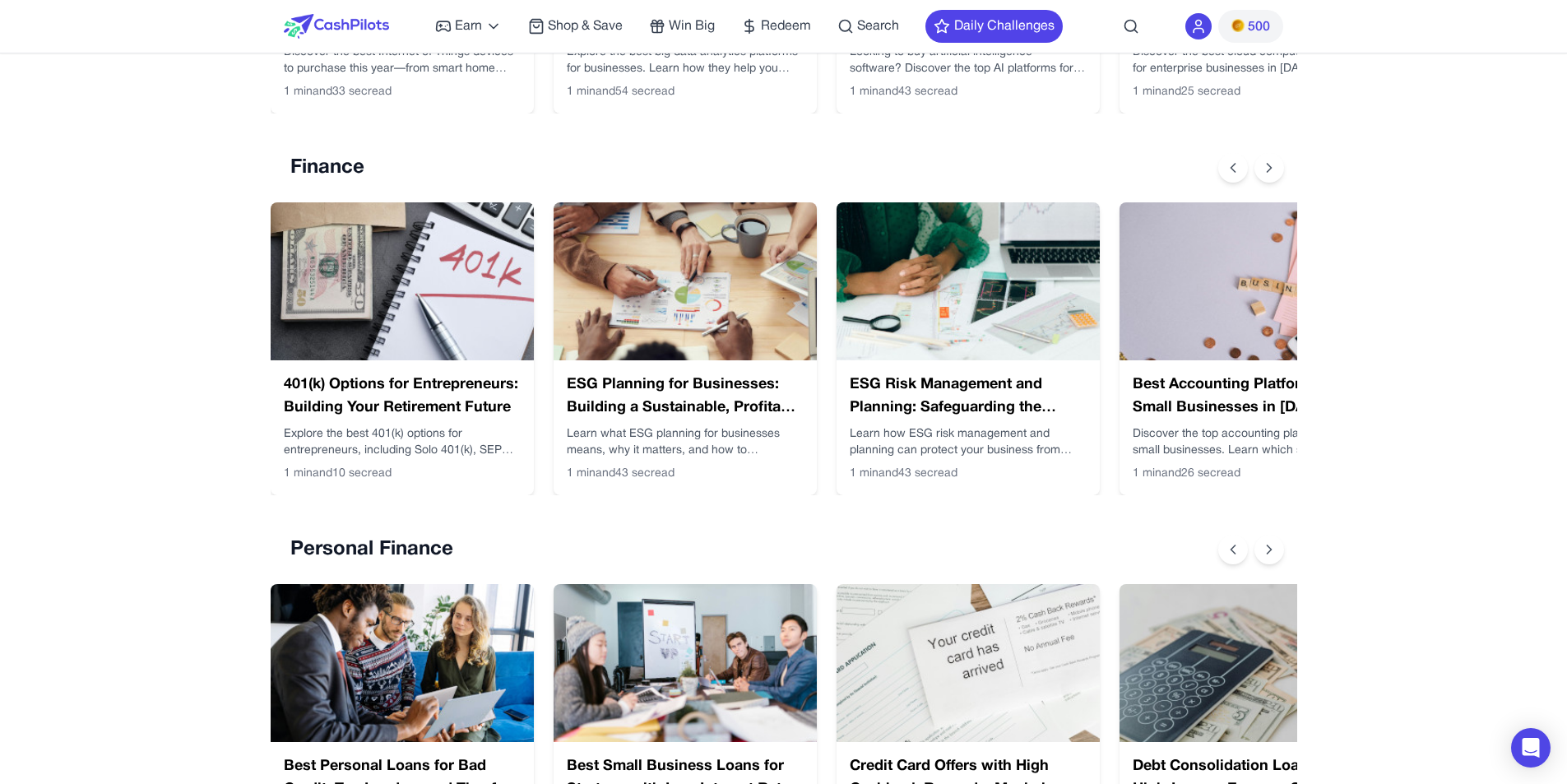
scroll to position [1374, 0]
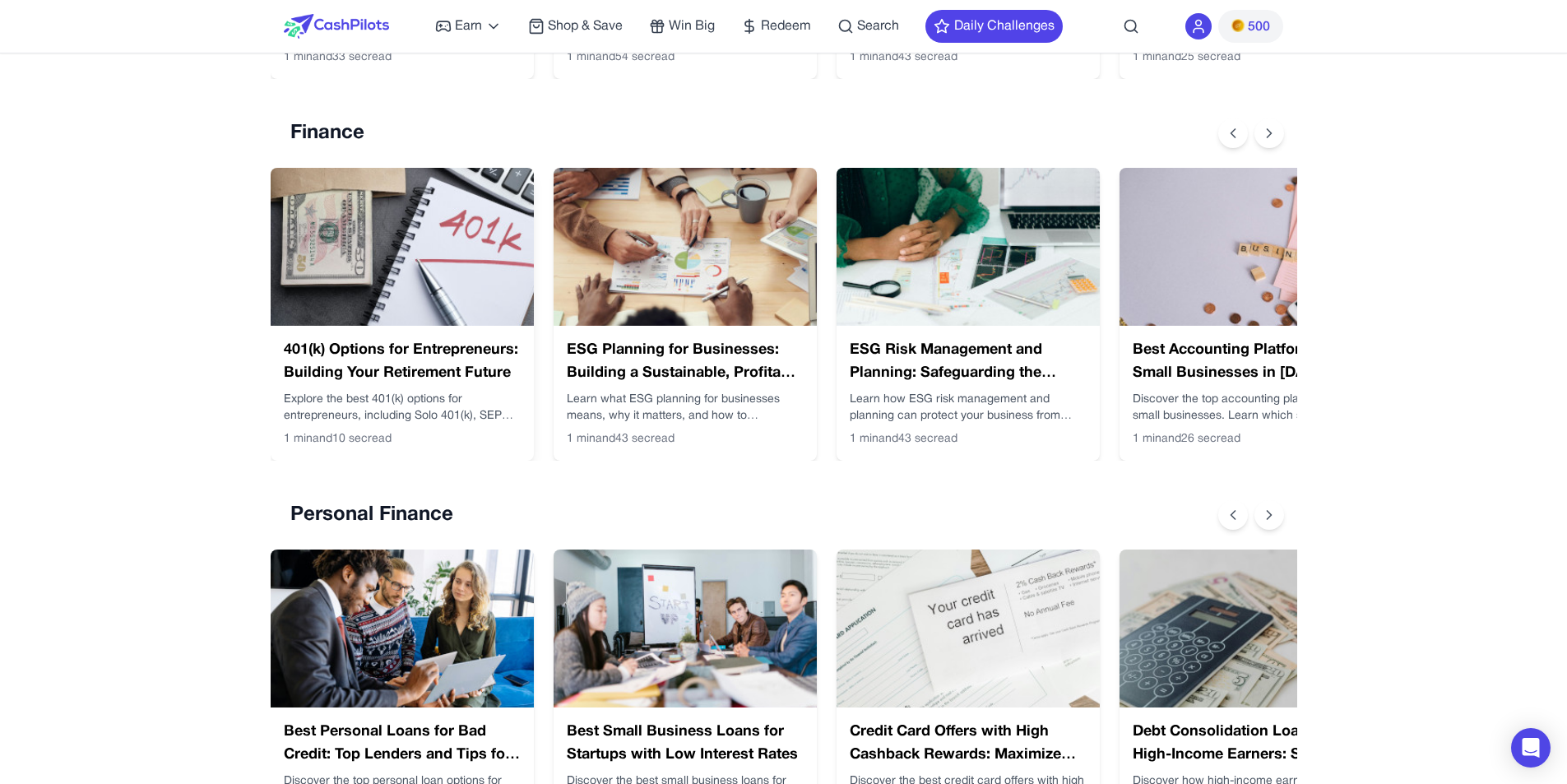
click at [423, 248] on img at bounding box center [402, 247] width 263 height 158
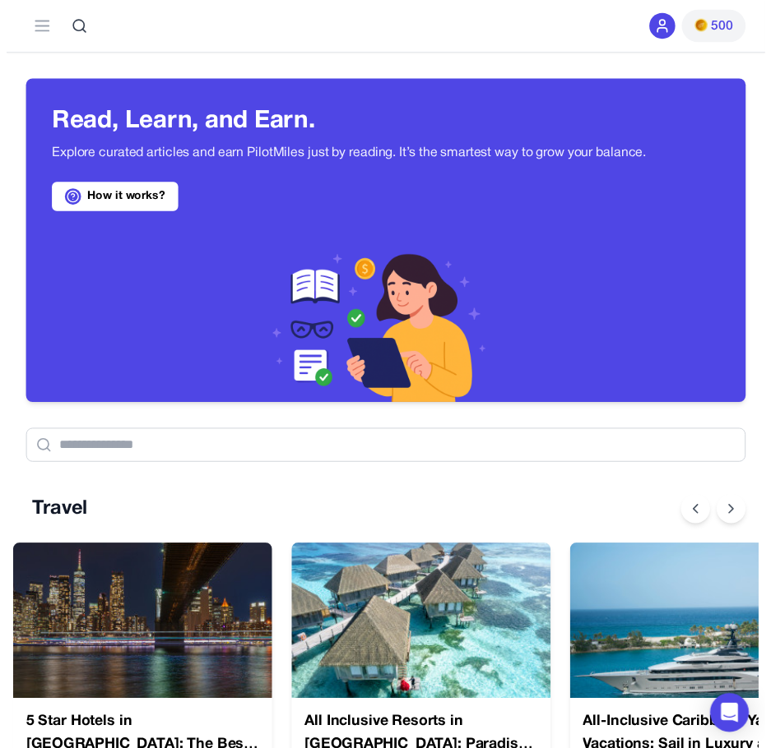
scroll to position [0, 13]
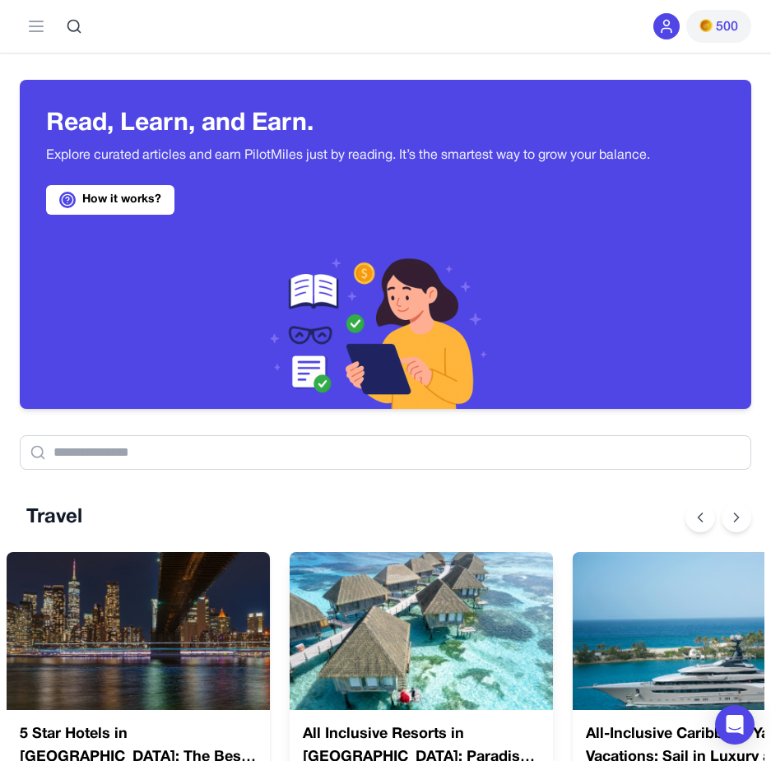
click at [424, 625] on img at bounding box center [421, 631] width 263 height 158
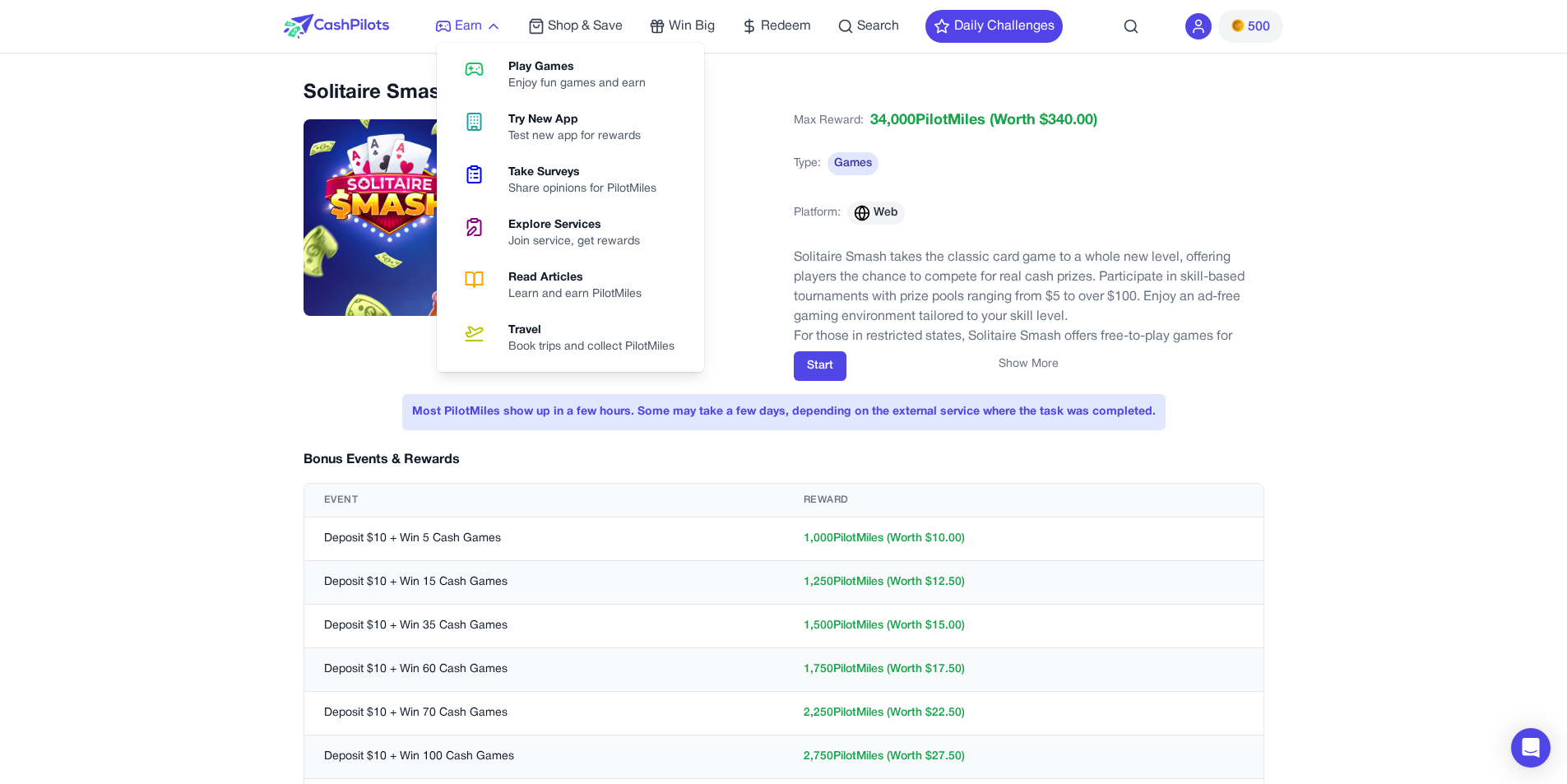
click at [482, 25] on span "Earn" at bounding box center [468, 26] width 27 height 20
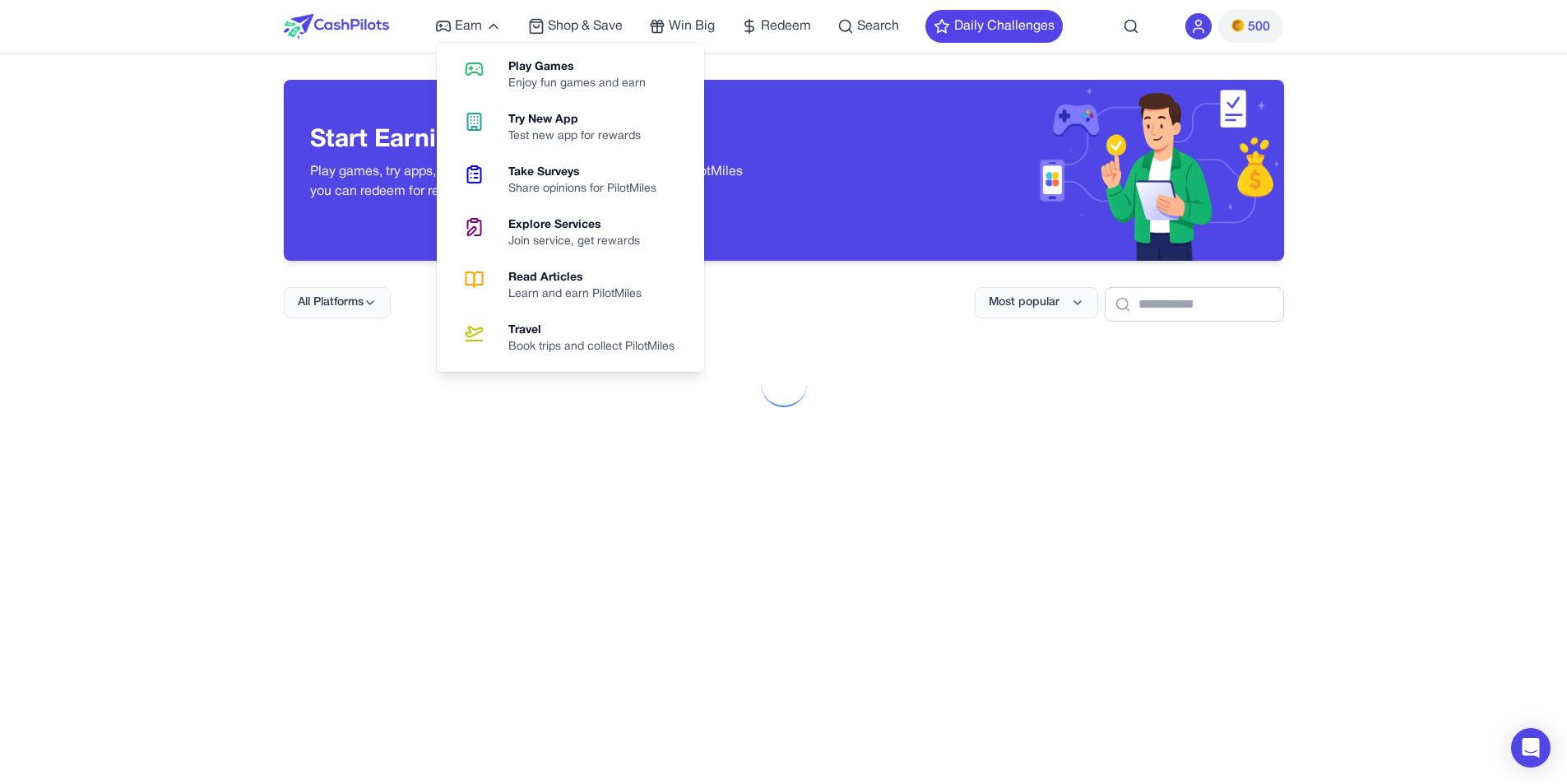
click at [545, 73] on div "Play Games" at bounding box center [583, 67] width 151 height 16
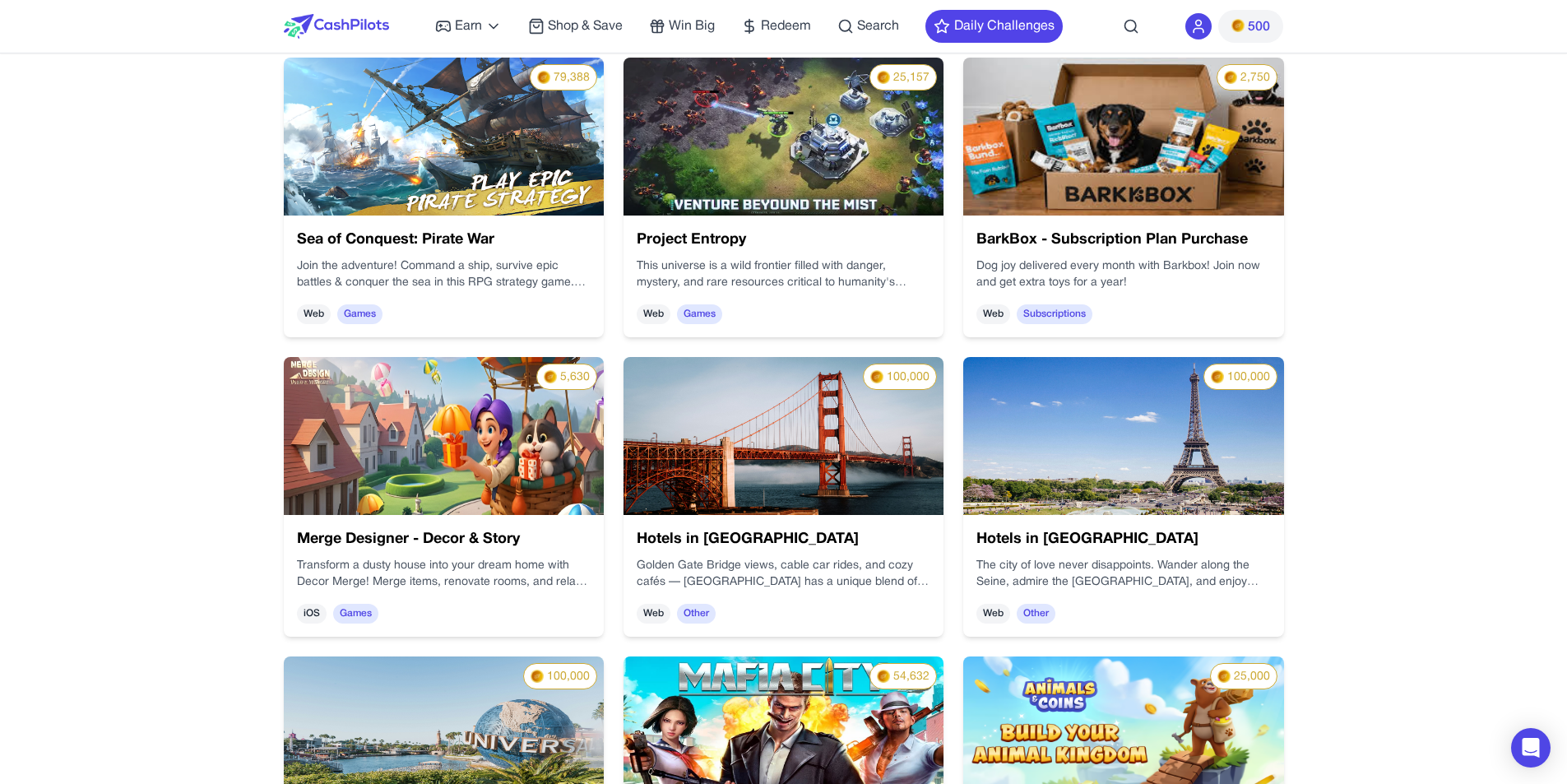
scroll to position [1212, 0]
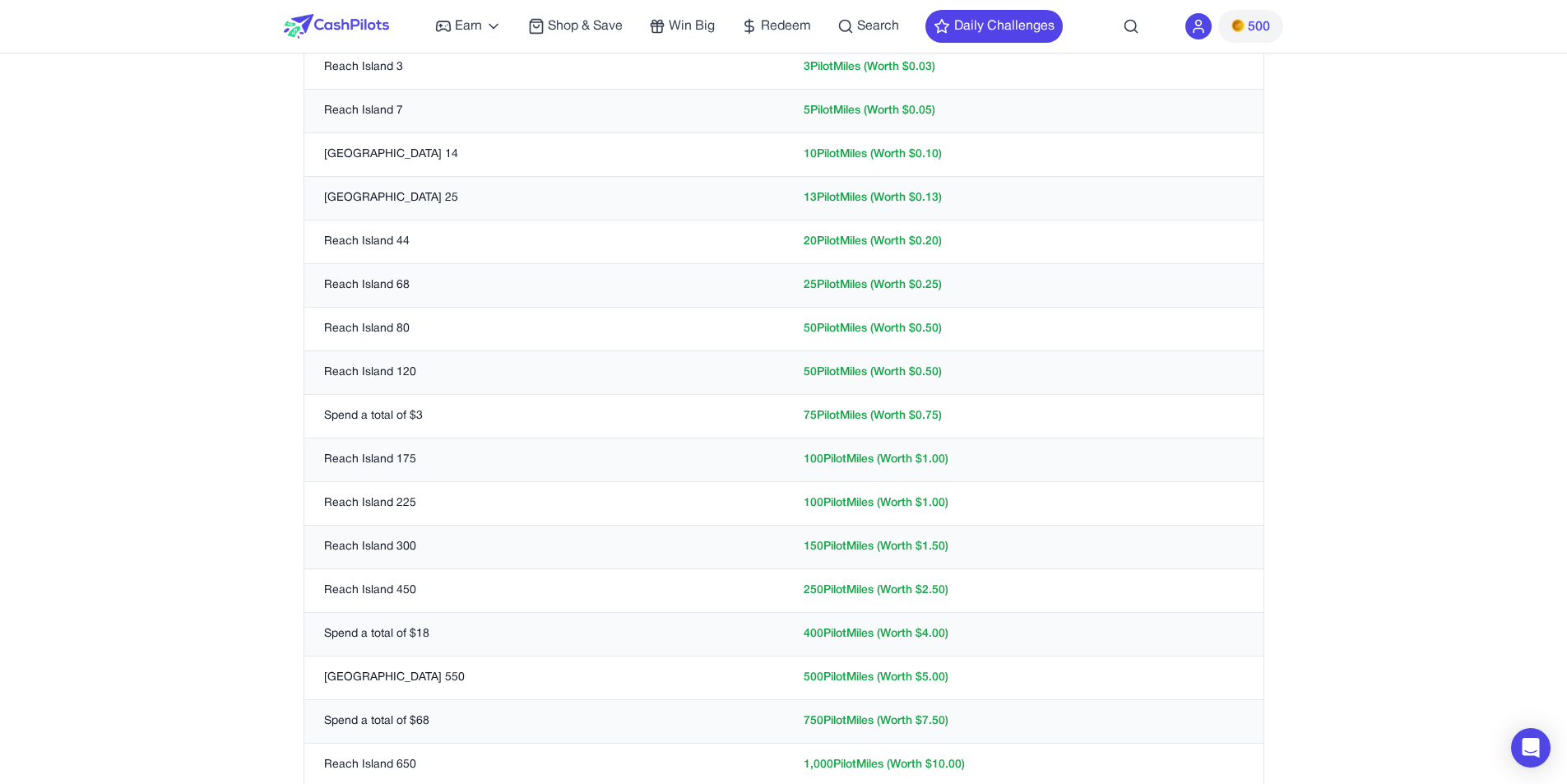
scroll to position [135, 0]
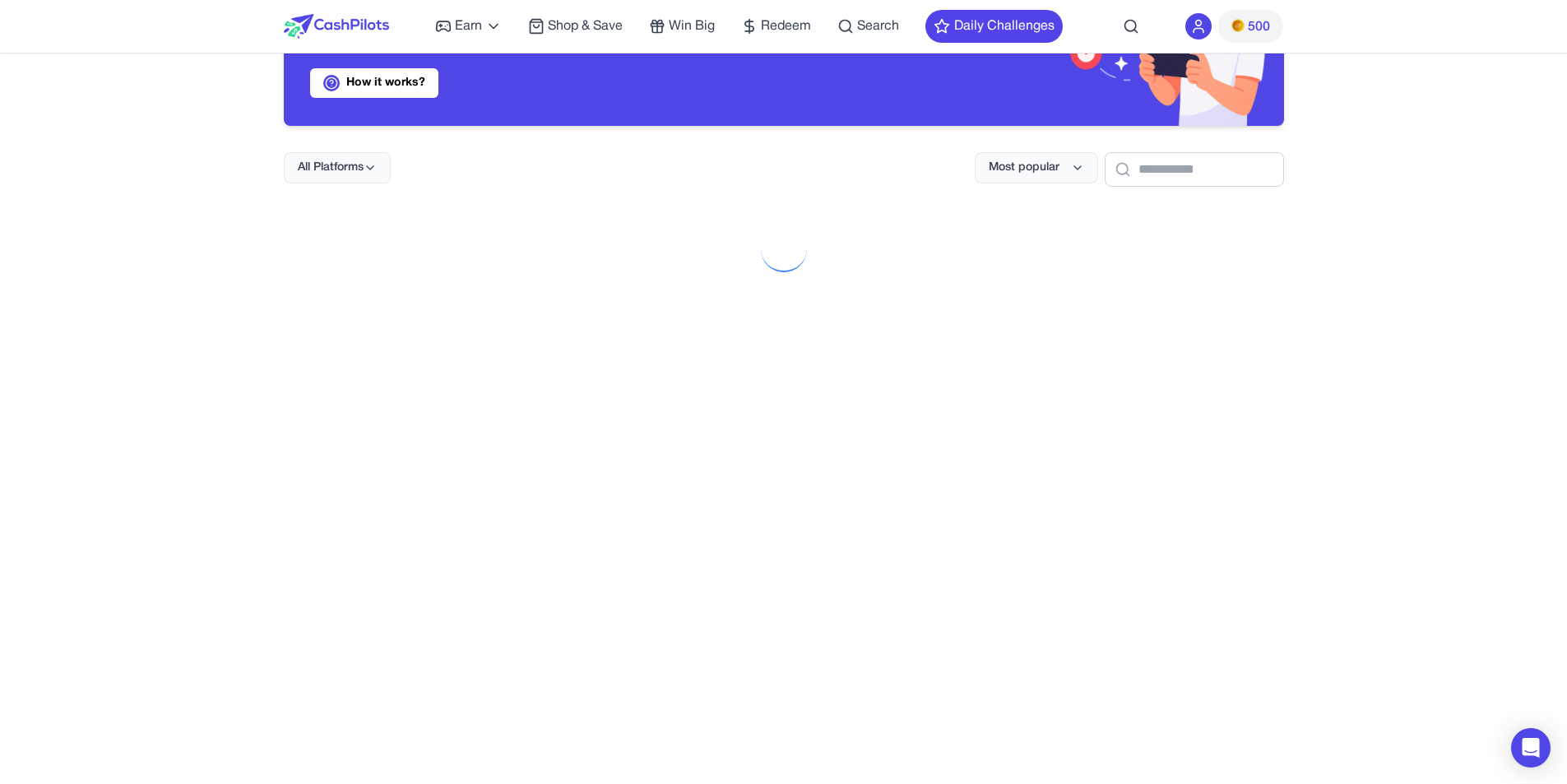
scroll to position [937, 0]
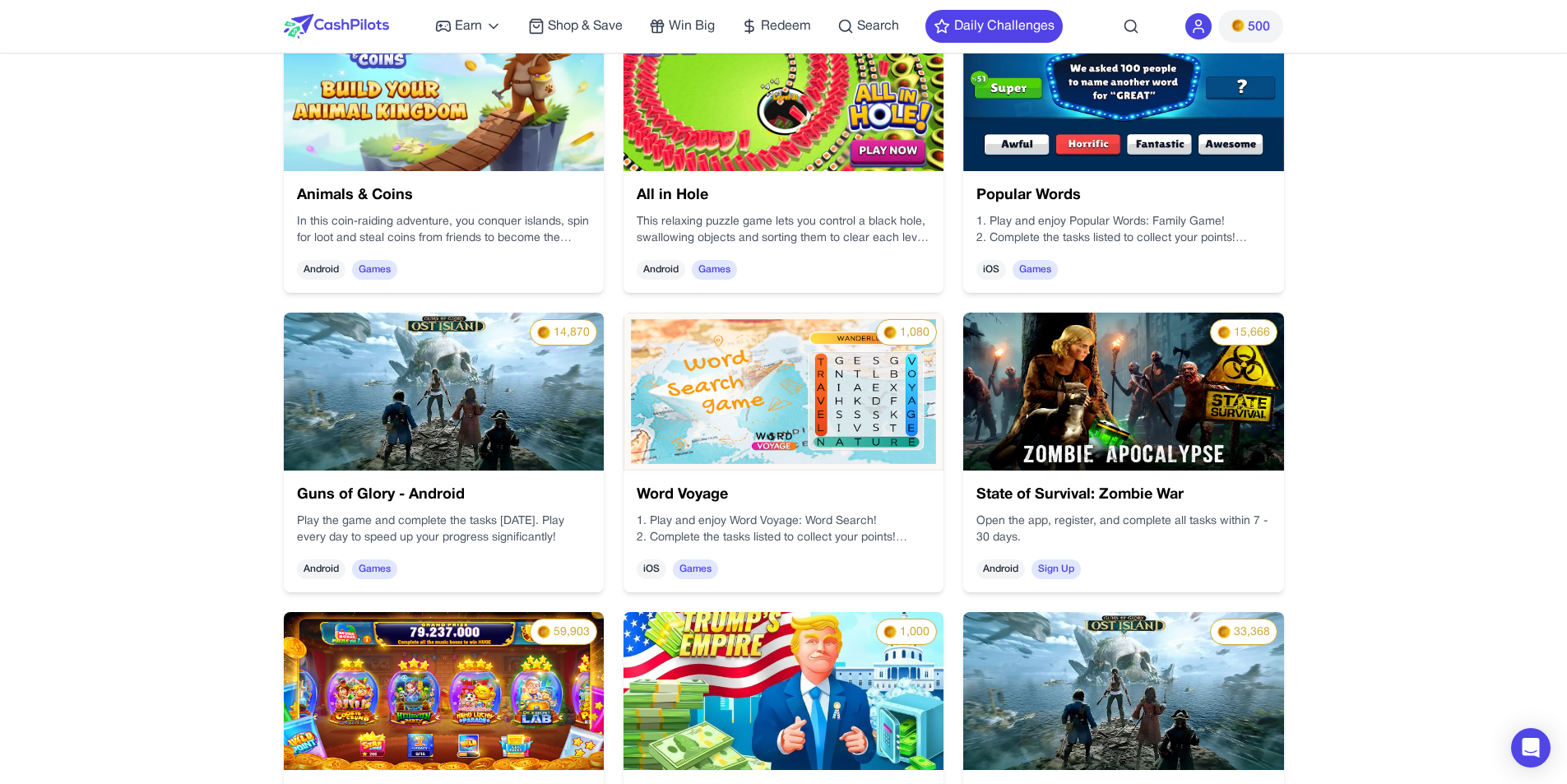
click at [511, 124] on img at bounding box center [332, 188] width 357 height 275
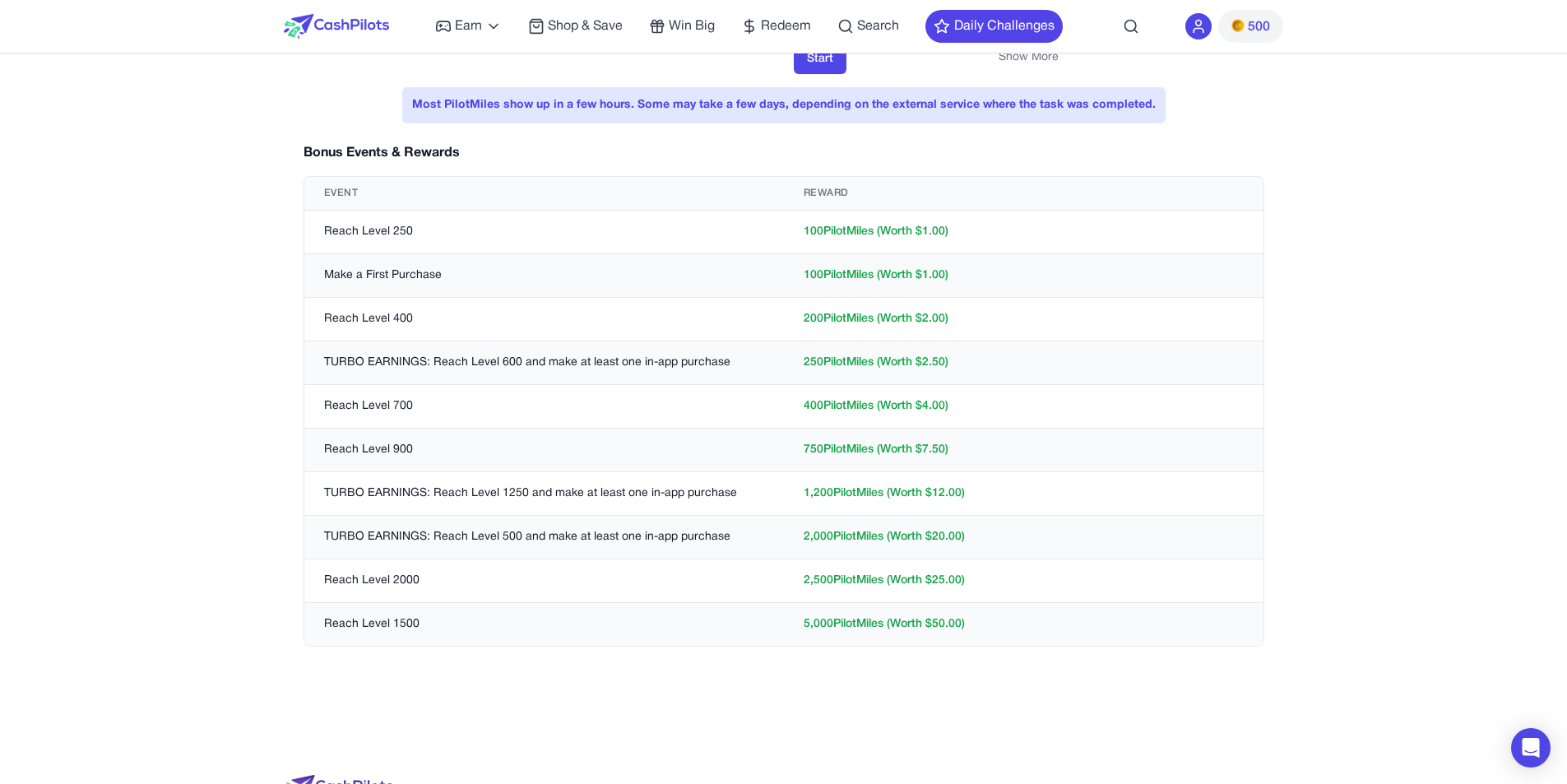
scroll to position [322, 0]
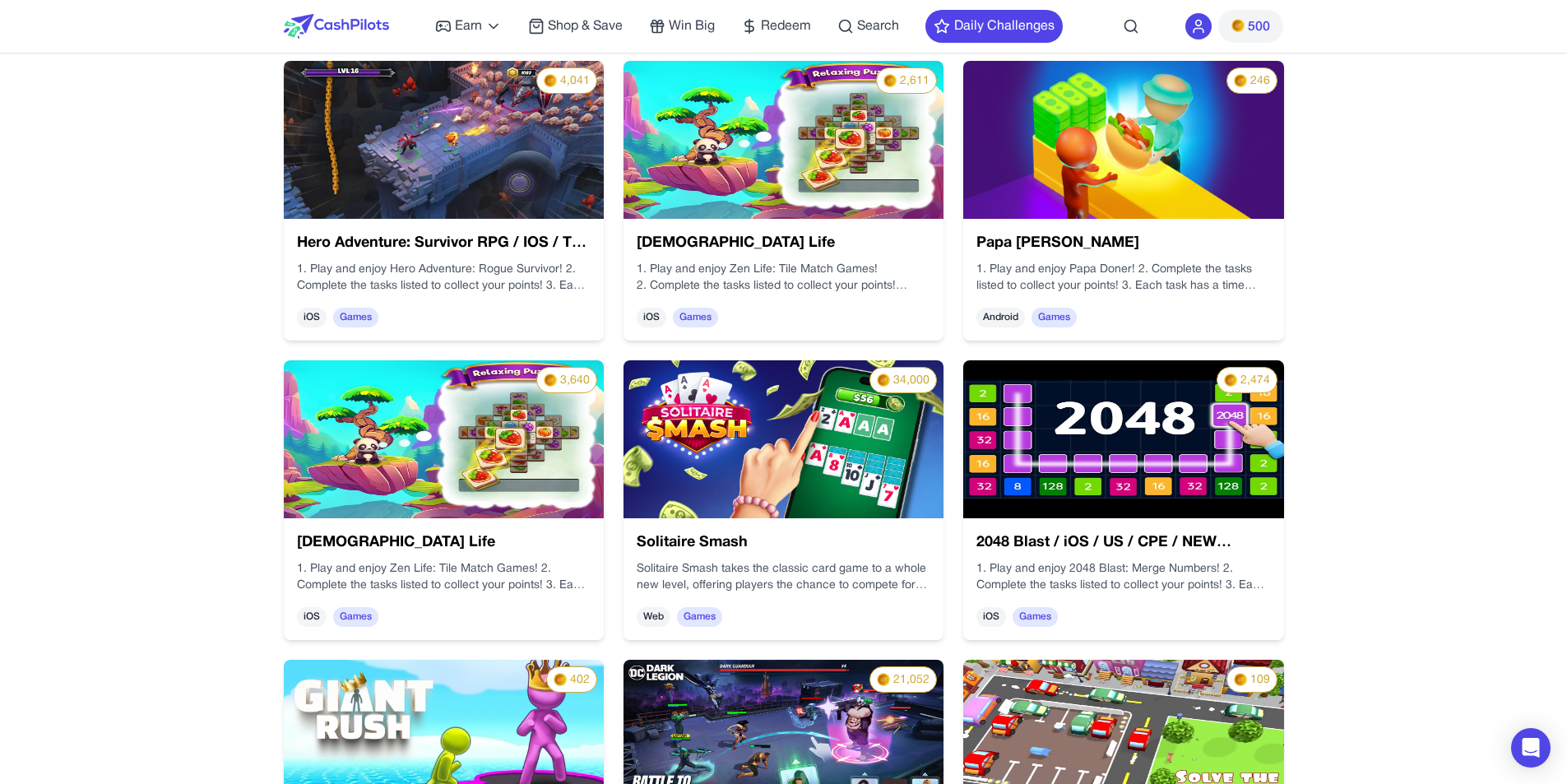
scroll to position [2101, 0]
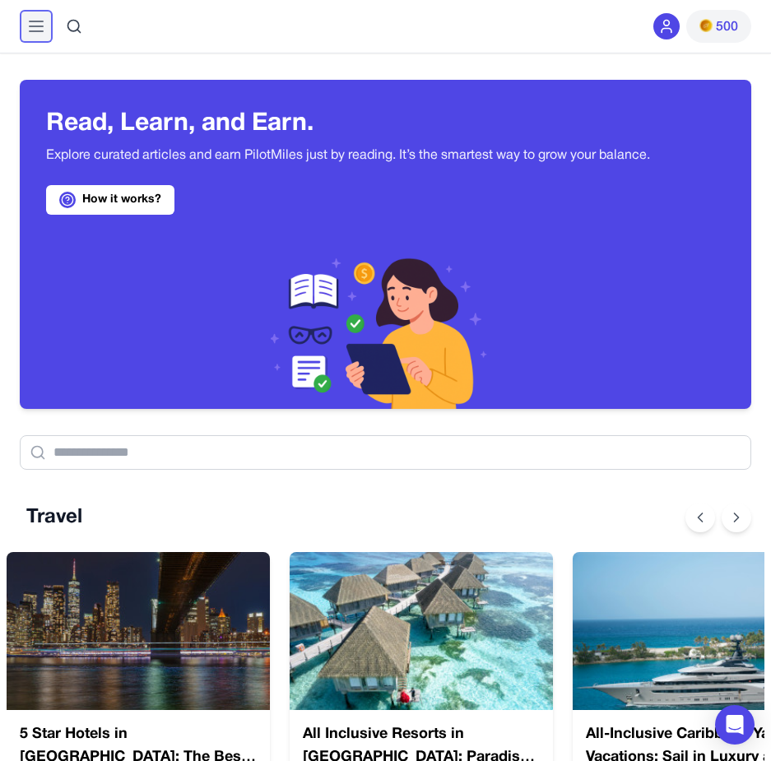
click at [37, 29] on icon at bounding box center [36, 26] width 20 height 20
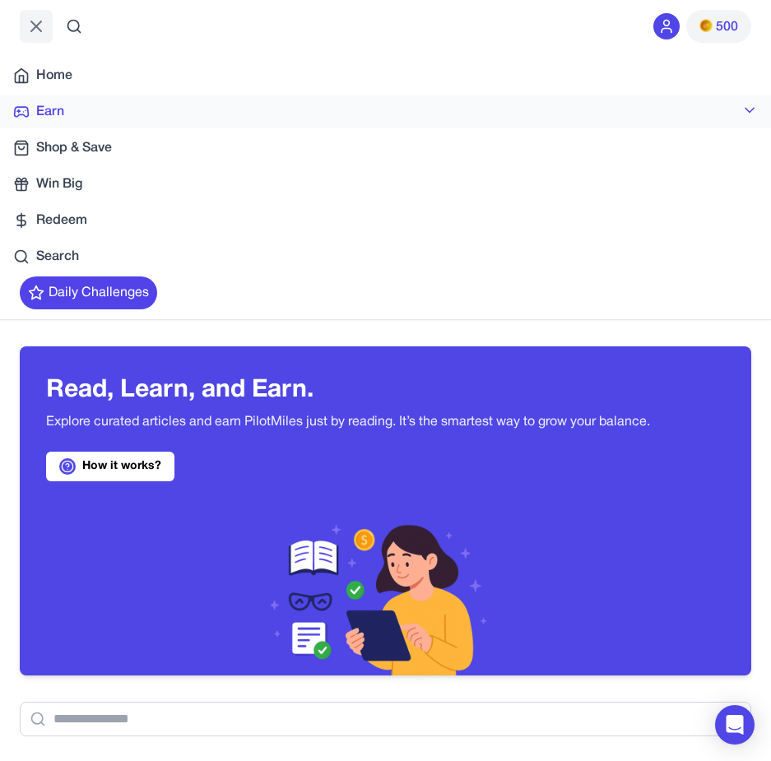
click at [59, 110] on span "Earn" at bounding box center [50, 112] width 28 height 20
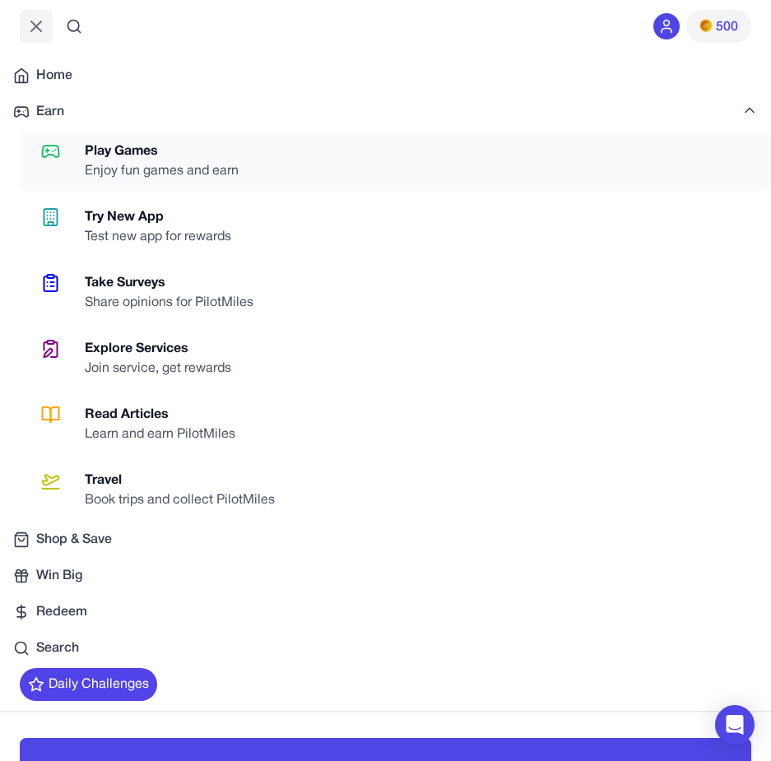
click at [104, 147] on div "Play Games" at bounding box center [168, 151] width 167 height 20
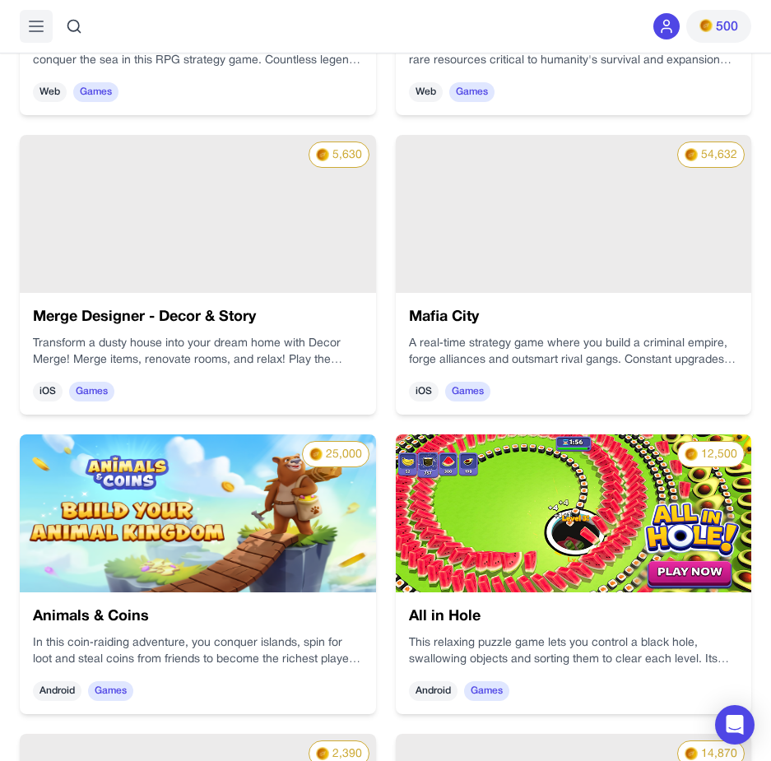
scroll to position [1147, 0]
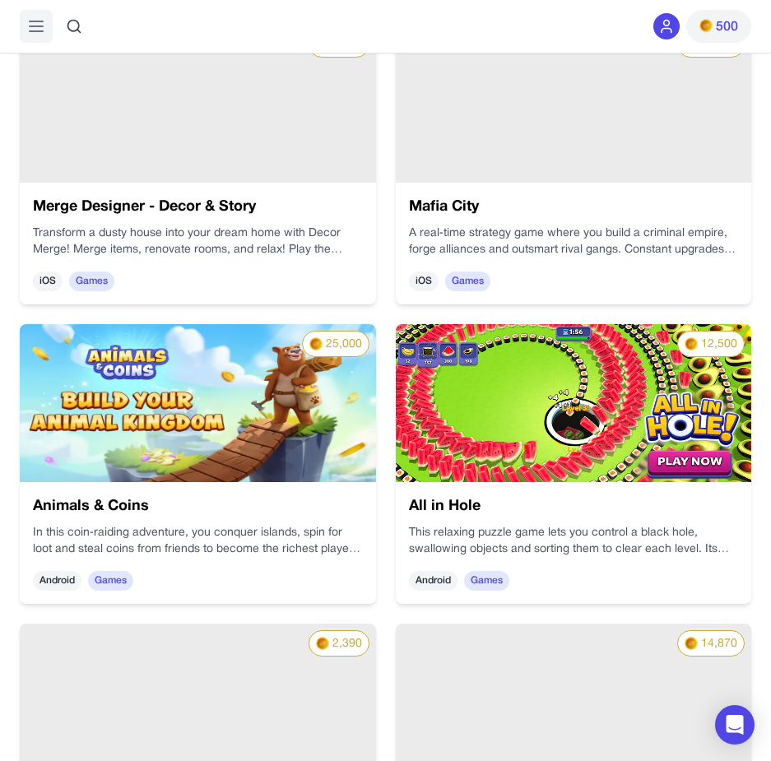
click at [565, 374] on img at bounding box center [574, 403] width 356 height 158
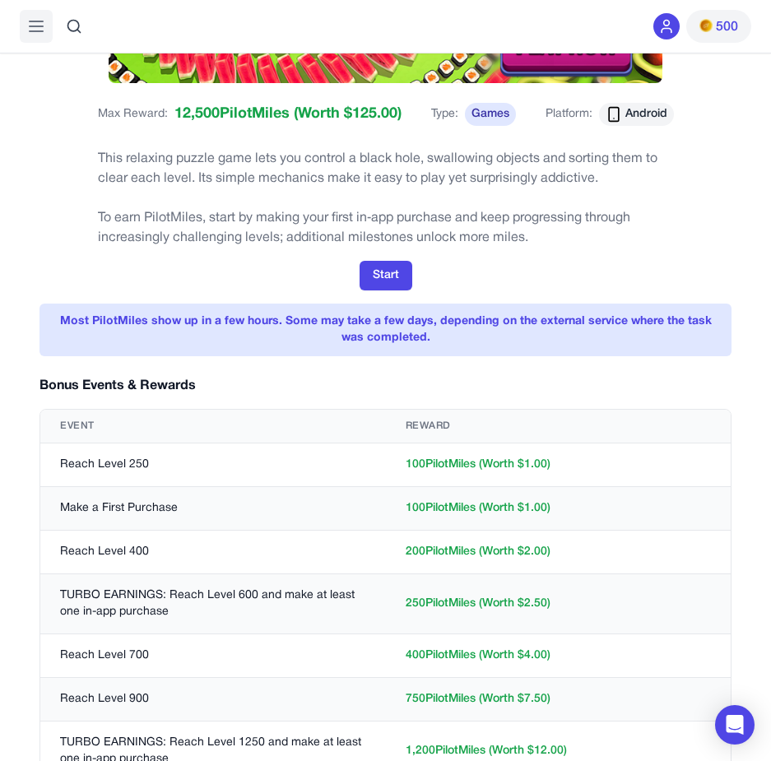
scroll to position [344, 0]
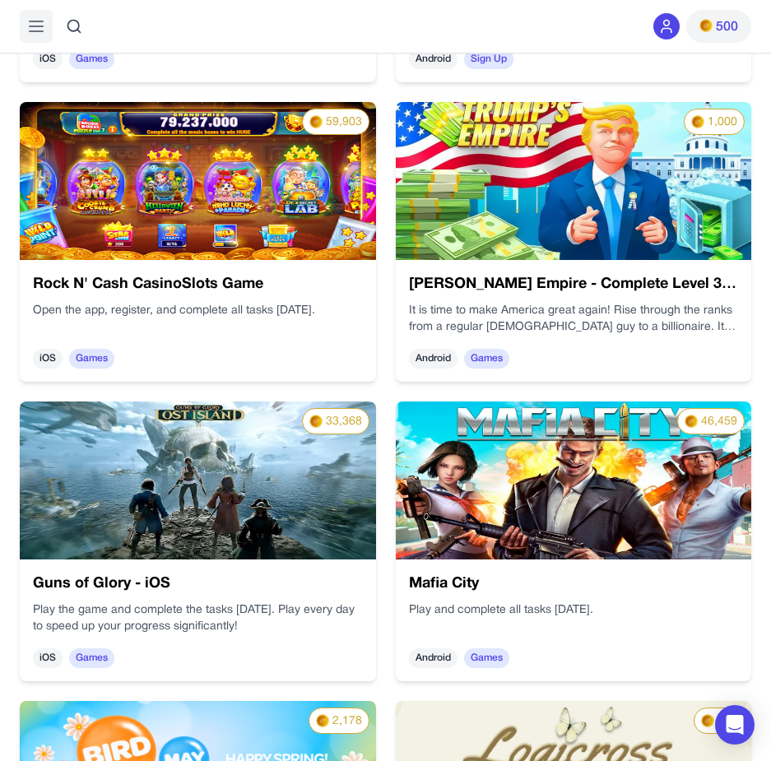
scroll to position [2304, 0]
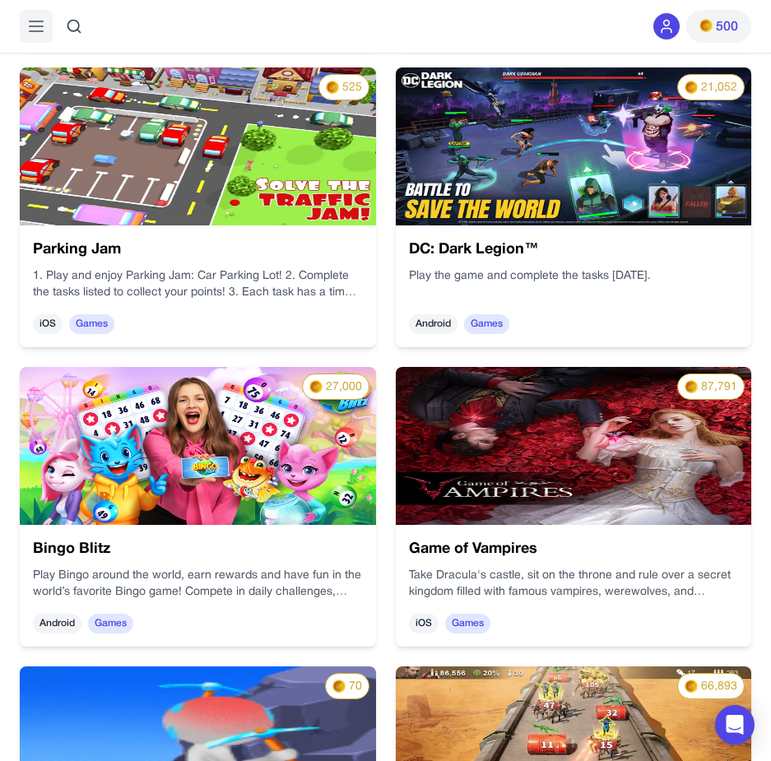
scroll to position [4705, 0]
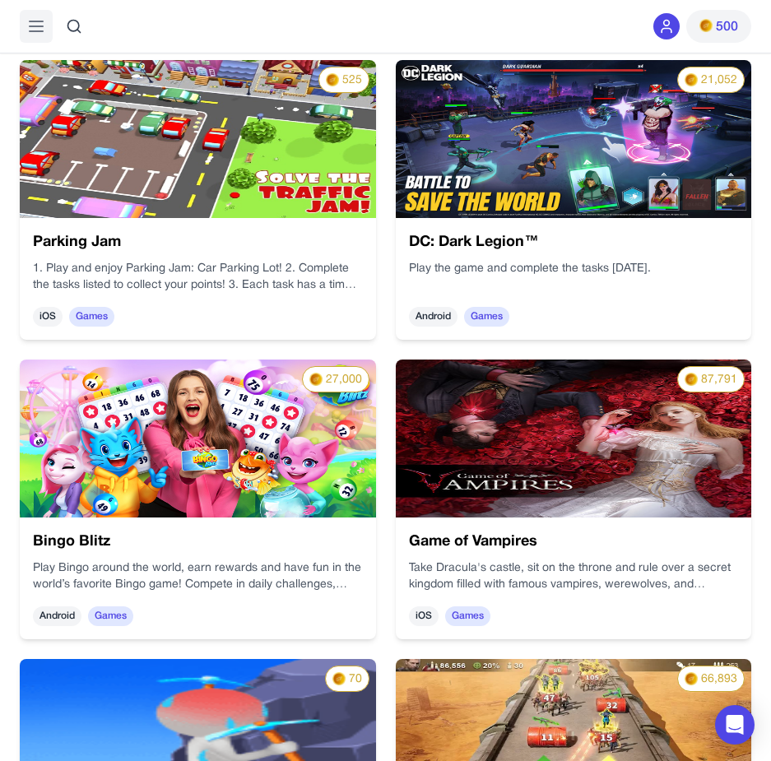
click at [579, 460] on img at bounding box center [574, 438] width 356 height 158
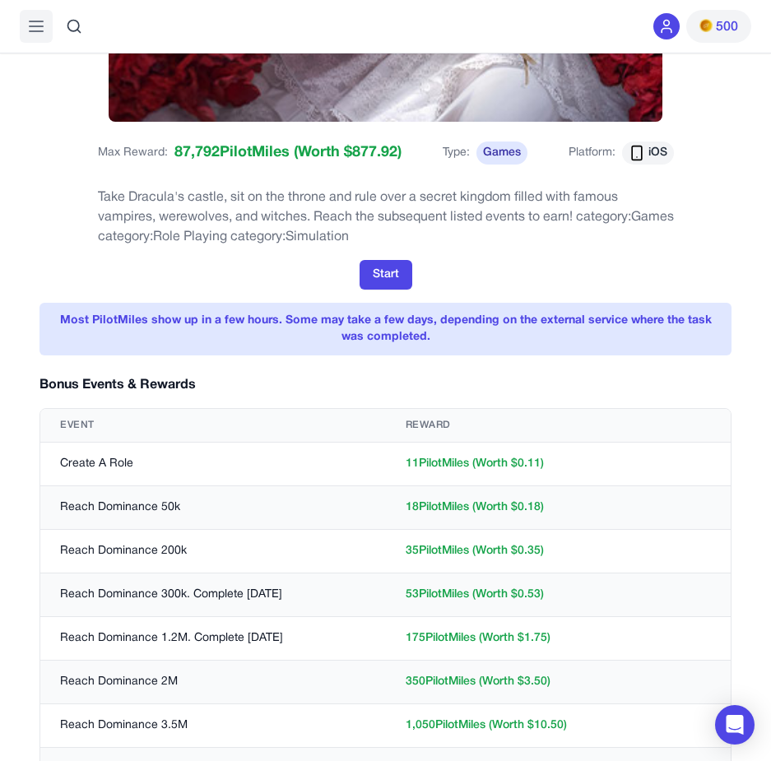
scroll to position [586, 0]
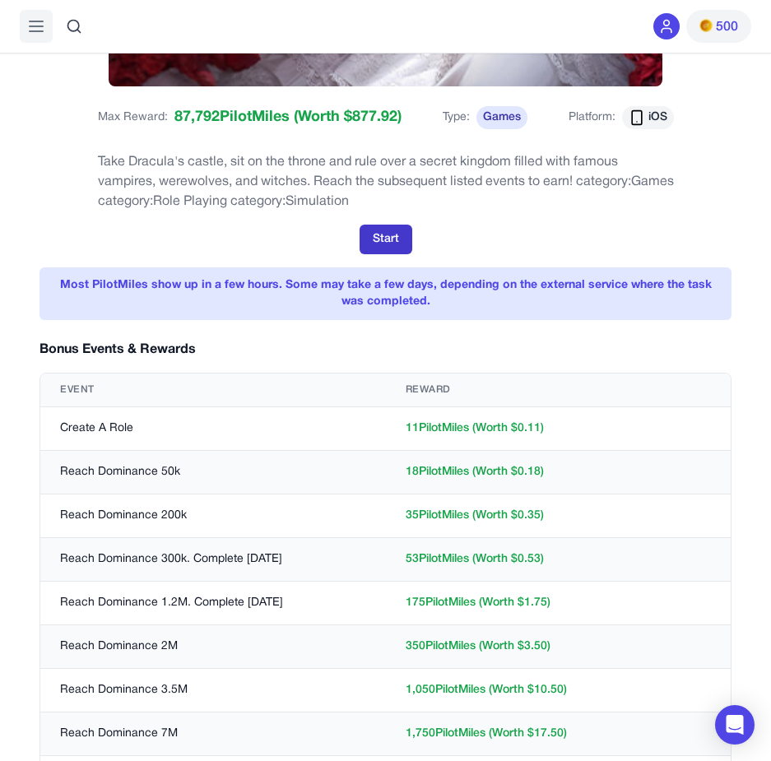
click at [392, 235] on button "Start" at bounding box center [385, 240] width 53 height 30
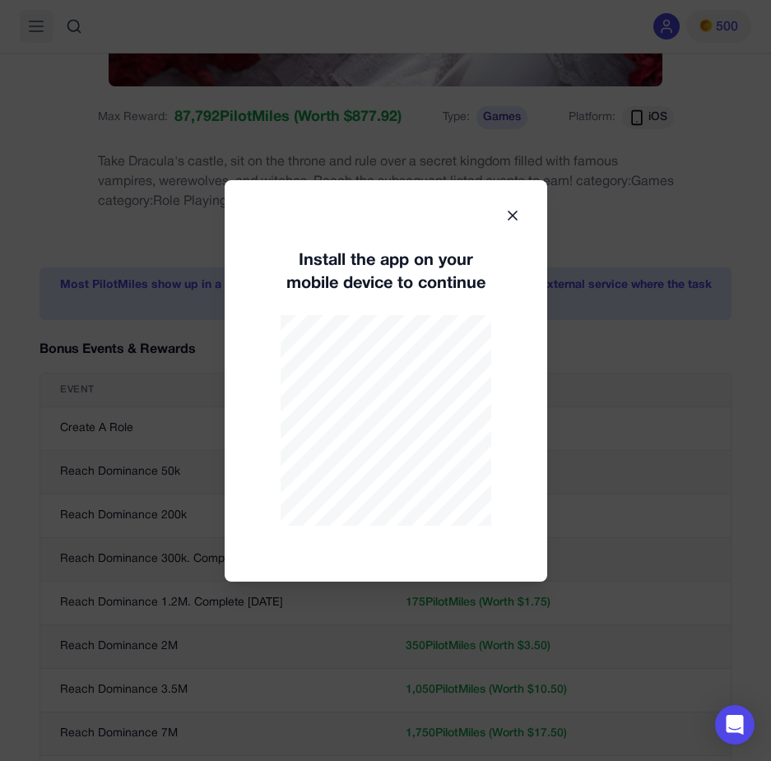
click at [512, 217] on icon at bounding box center [512, 215] width 16 height 16
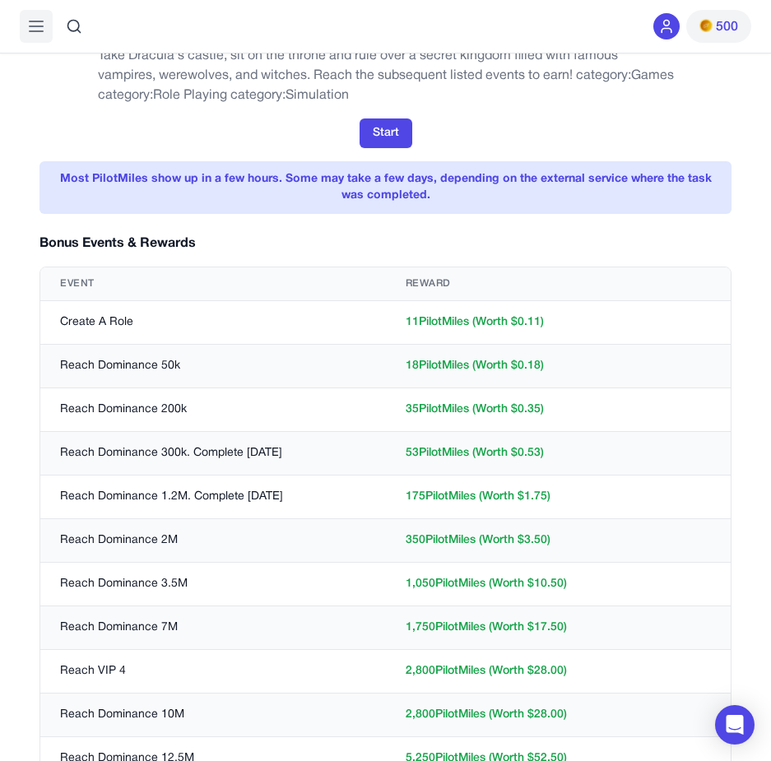
scroll to position [708, 0]
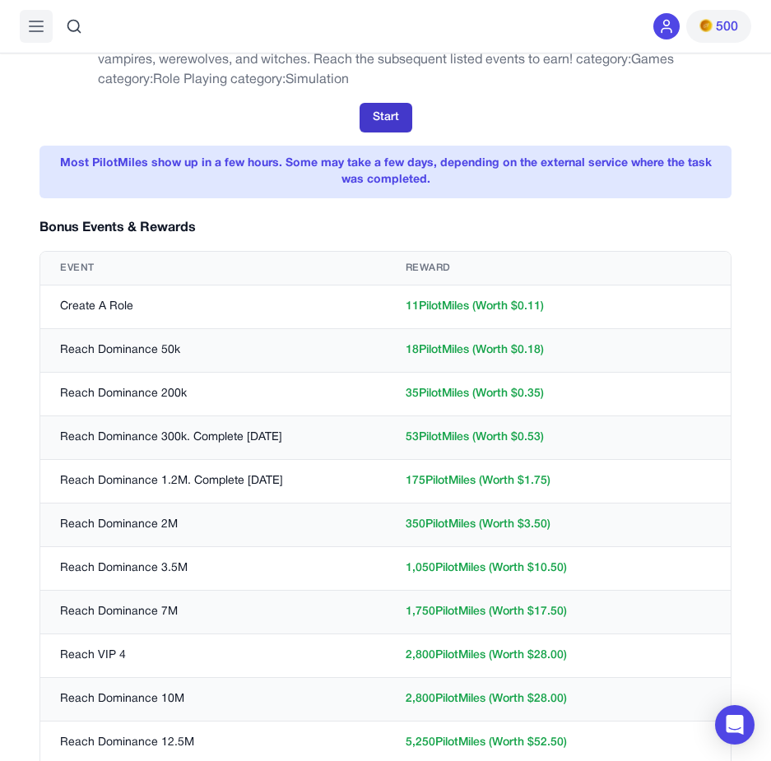
click at [380, 127] on button "Start" at bounding box center [385, 118] width 53 height 30
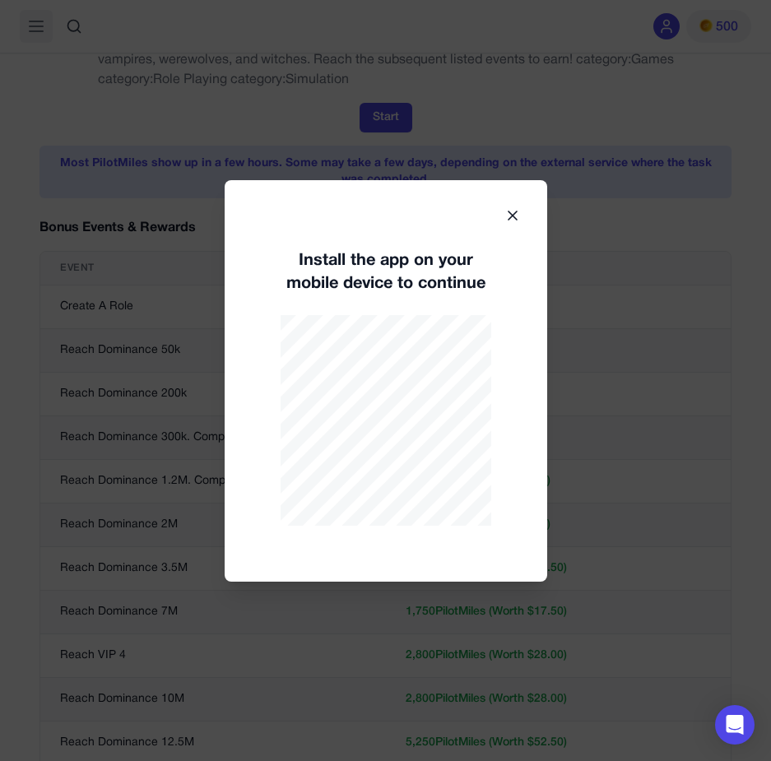
click at [512, 203] on div "Install the app on your mobile device to continue" at bounding box center [386, 380] width 322 height 401
click at [510, 217] on icon at bounding box center [512, 215] width 8 height 8
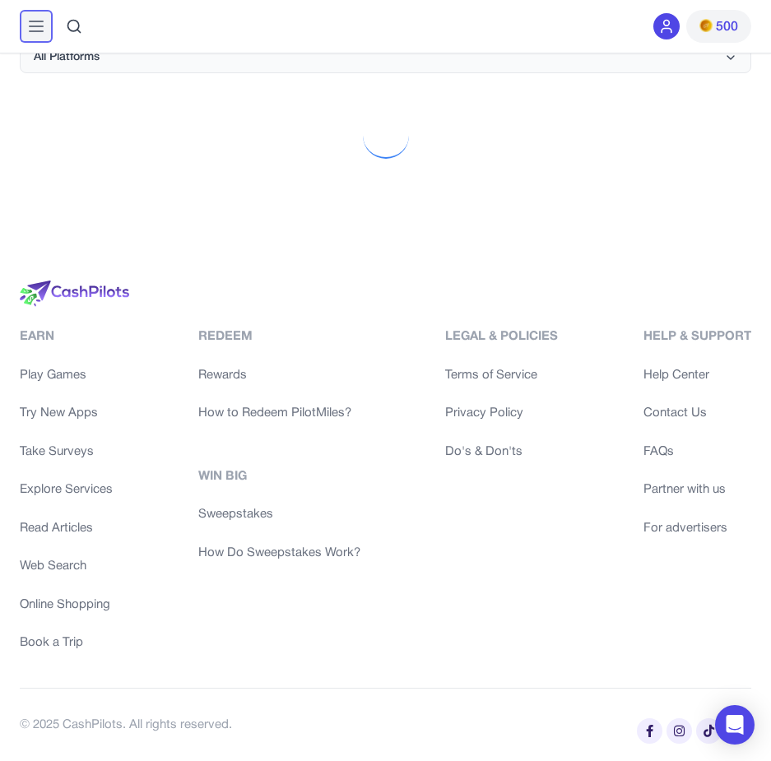
click at [32, 21] on line at bounding box center [36, 21] width 13 height 0
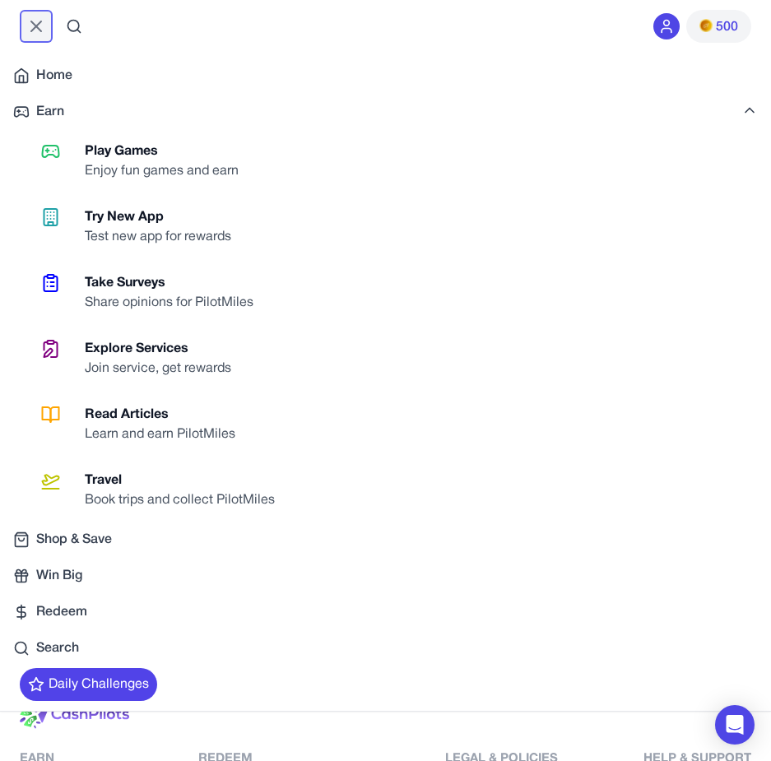
scroll to position [0, 0]
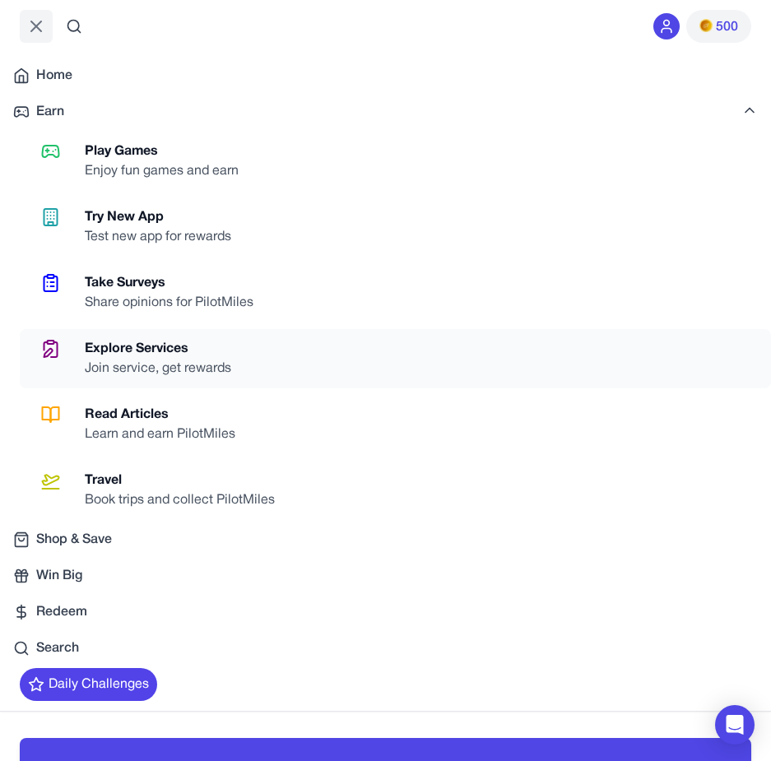
click at [110, 366] on div "Join service, get rewards" at bounding box center [165, 369] width 160 height 20
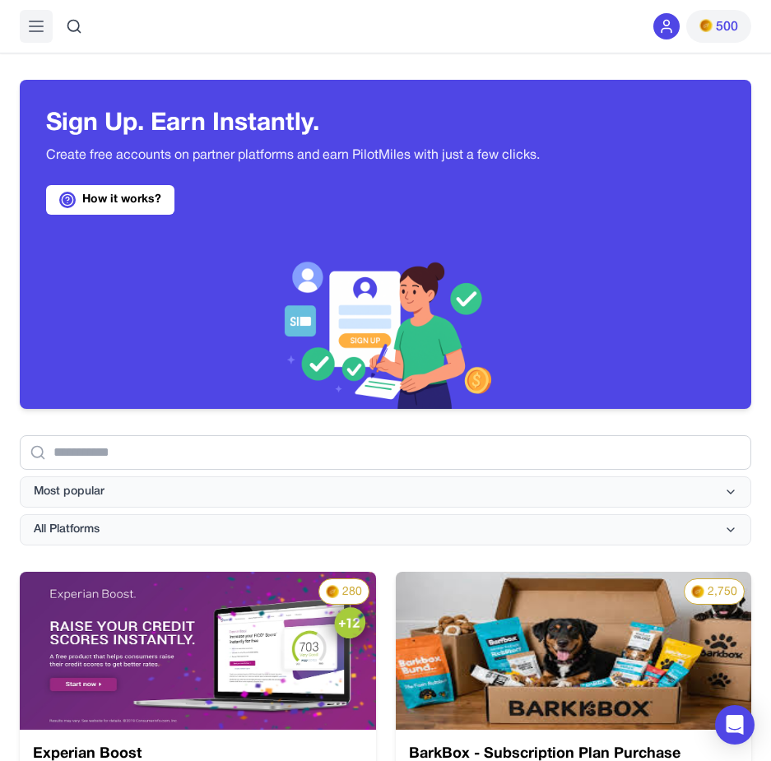
scroll to position [665, 0]
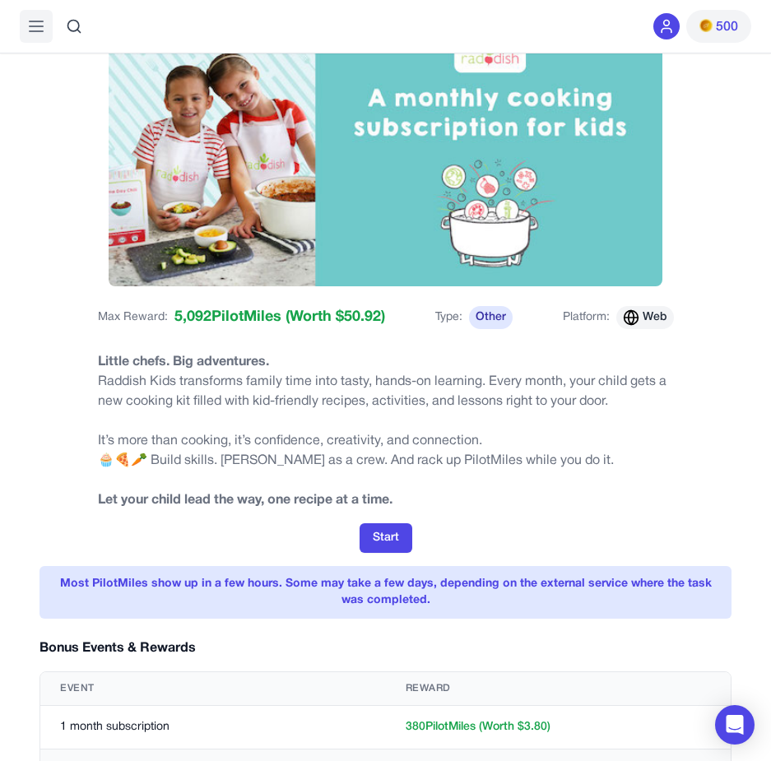
scroll to position [169, 0]
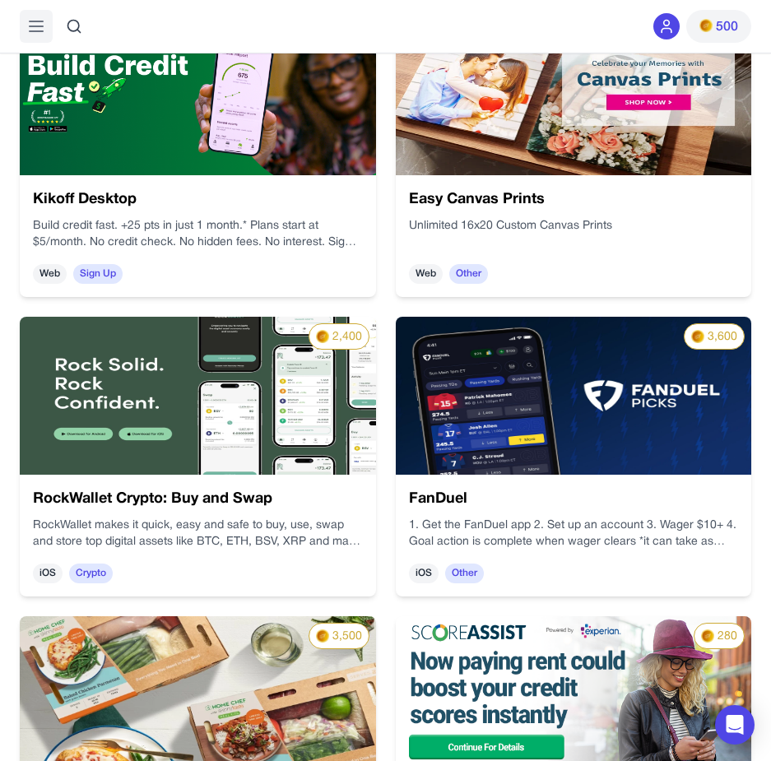
scroll to position [1457, 0]
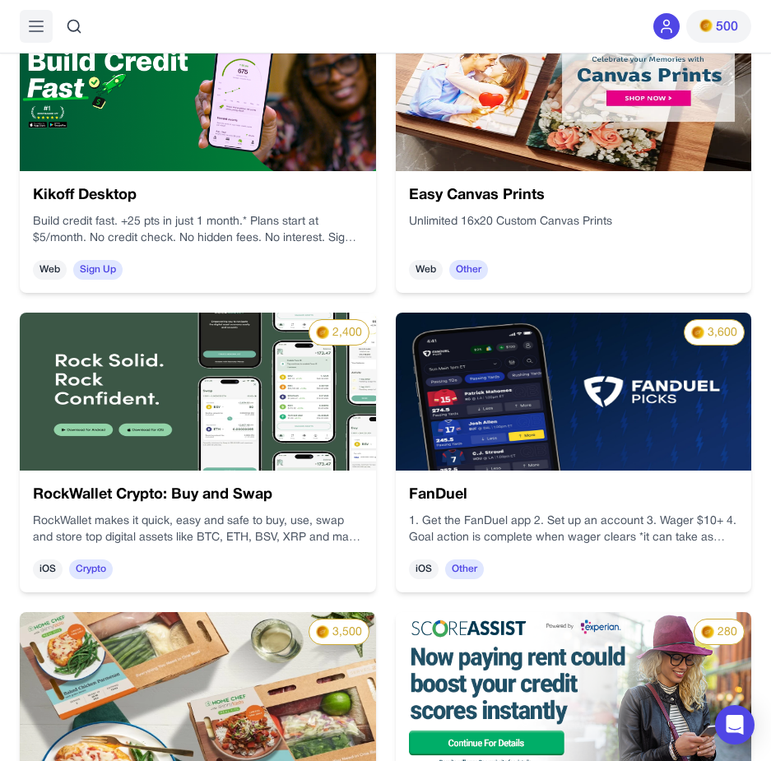
click at [559, 102] on img at bounding box center [574, 92] width 356 height 158
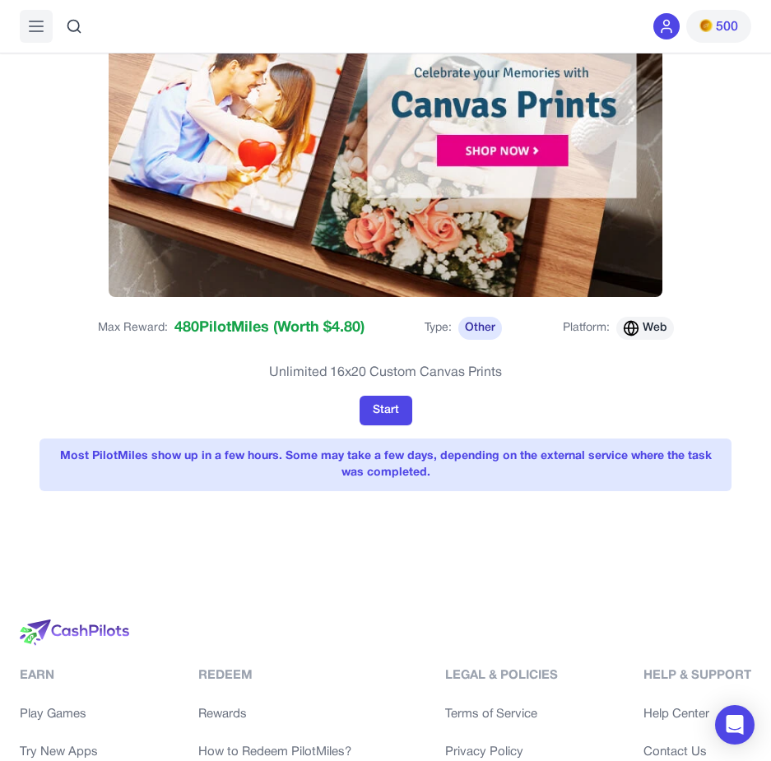
scroll to position [0, 0]
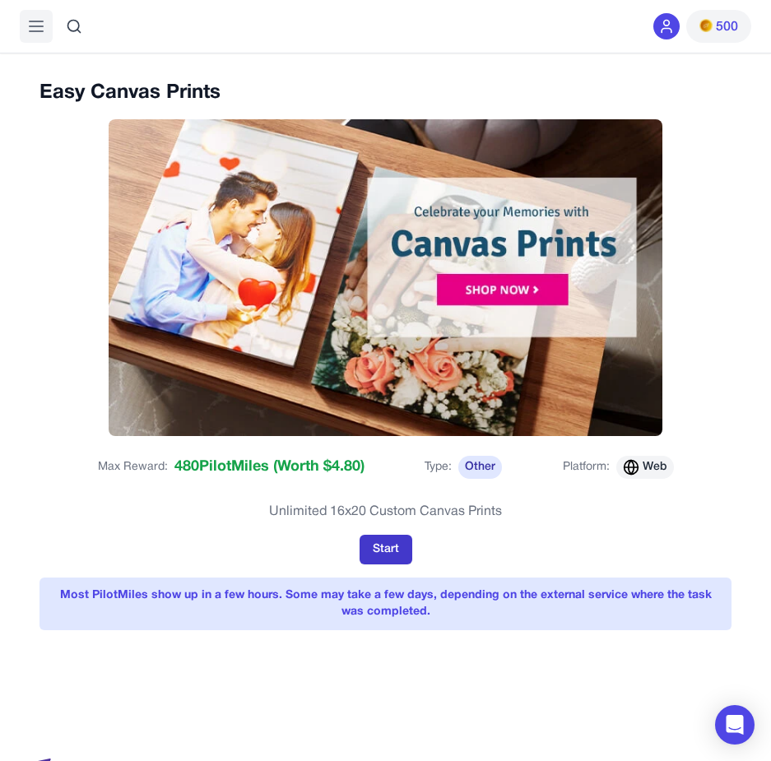
click at [393, 546] on button "Start" at bounding box center [385, 550] width 53 height 30
click at [386, 551] on button "Start" at bounding box center [385, 550] width 53 height 30
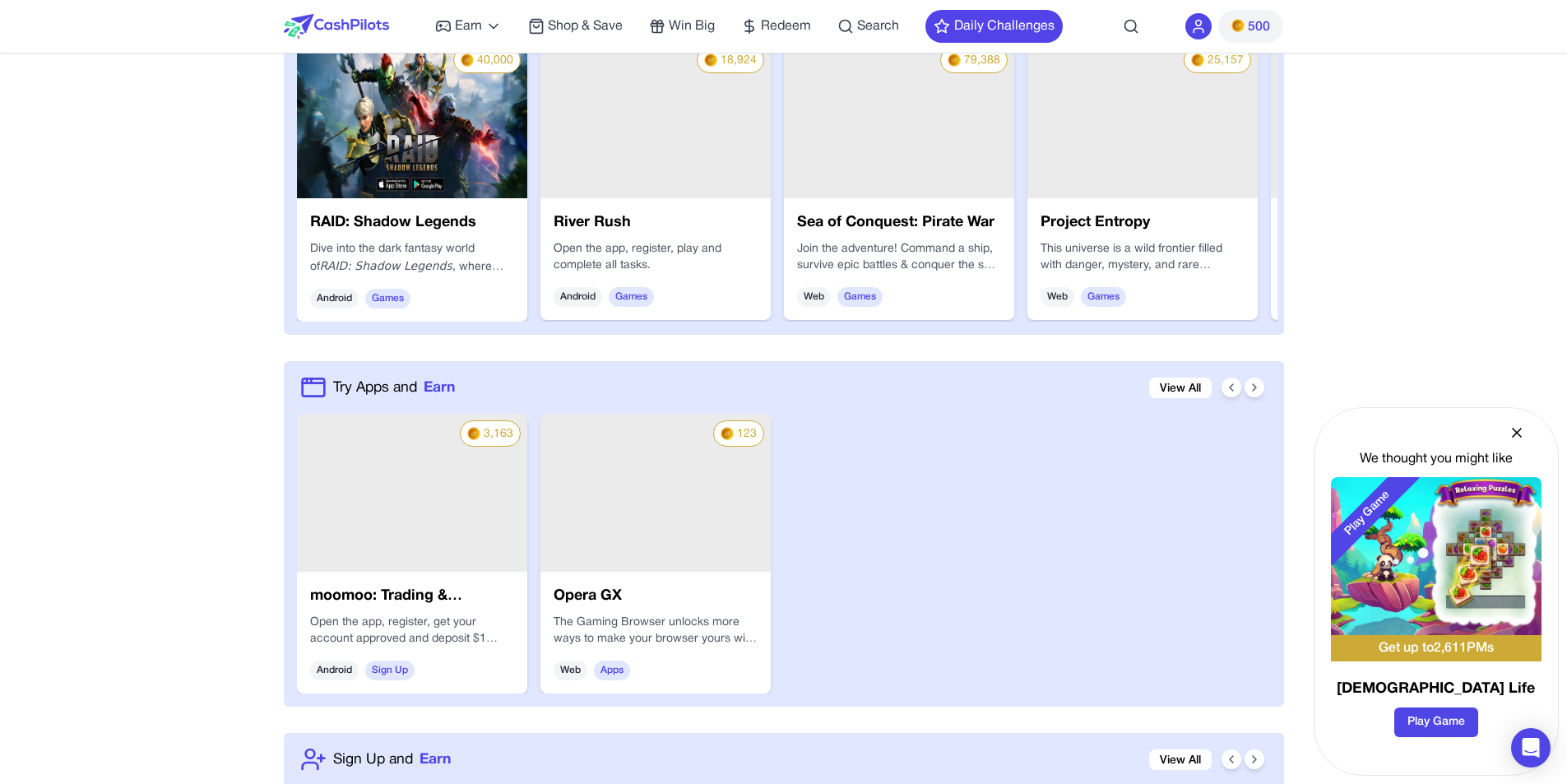
scroll to position [931, 0]
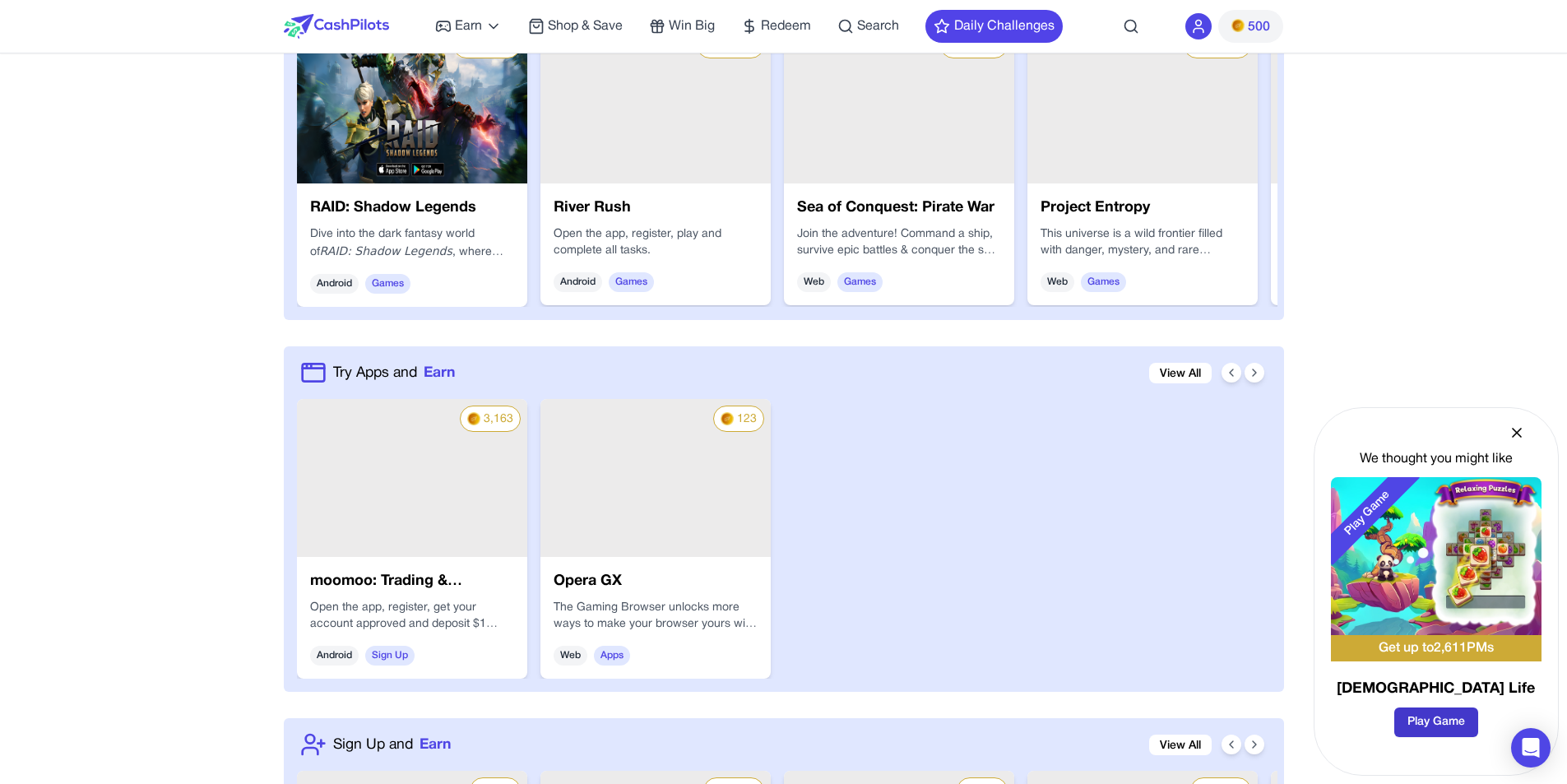
click at [1431, 722] on button "Play Game" at bounding box center [1436, 722] width 84 height 30
